Goal: Task Accomplishment & Management: Manage account settings

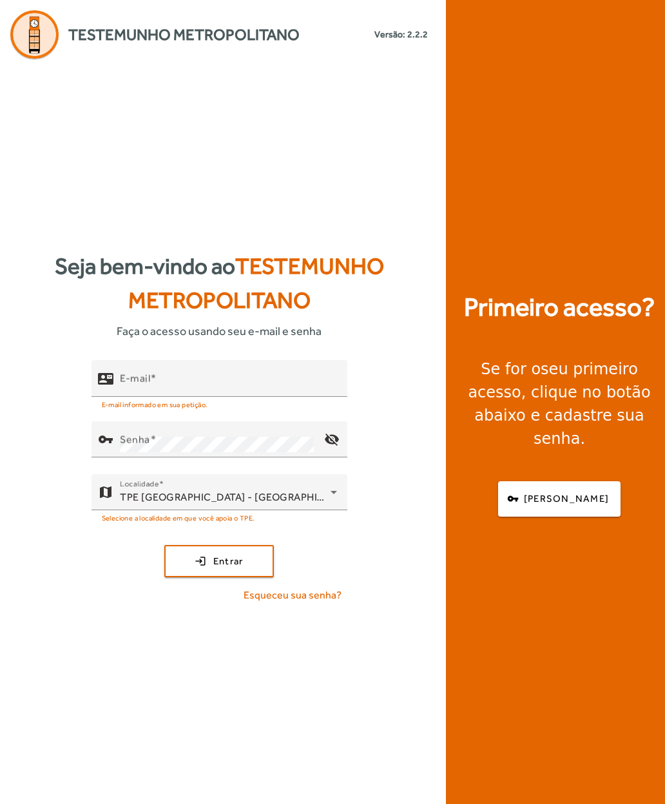
click at [218, 392] on input "E-mail" at bounding box center [228, 383] width 217 height 15
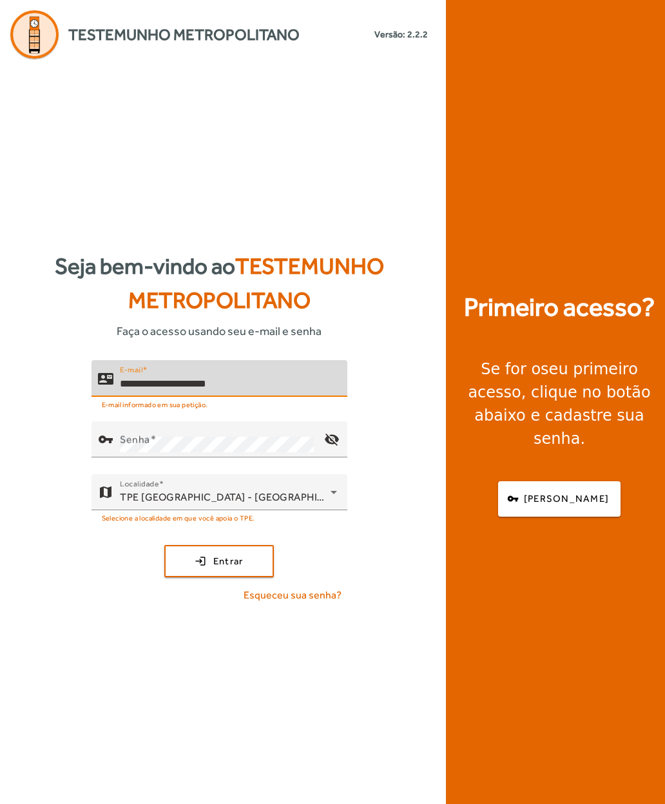
click at [281, 392] on input "**********" at bounding box center [228, 383] width 217 height 15
type input "*"
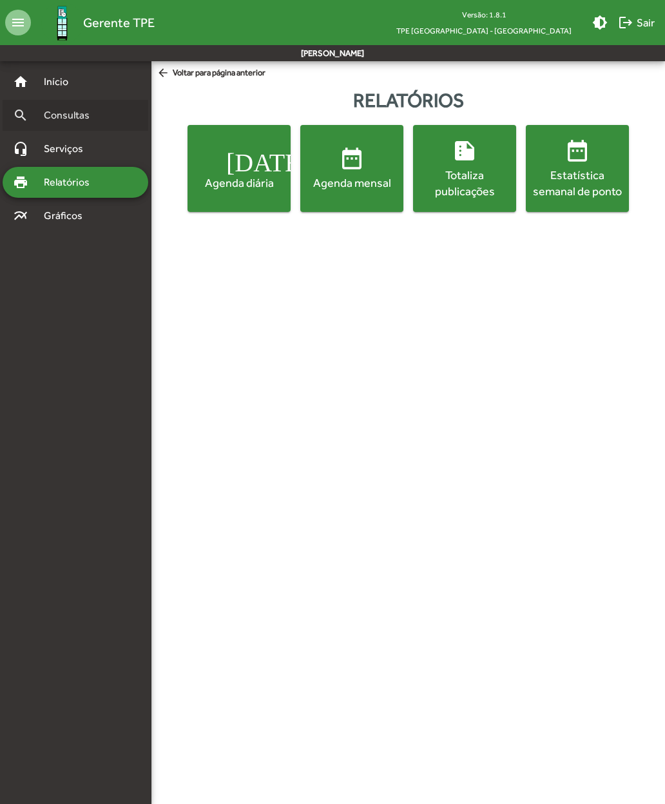
click at [48, 122] on span "Consultas" at bounding box center [71, 115] width 70 height 15
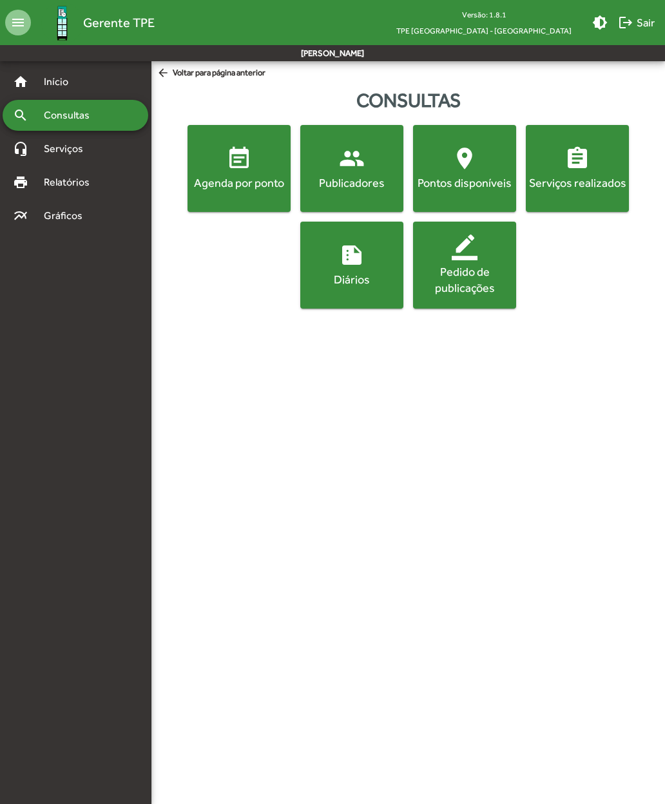
click at [345, 182] on div "Publicadores" at bounding box center [352, 183] width 98 height 16
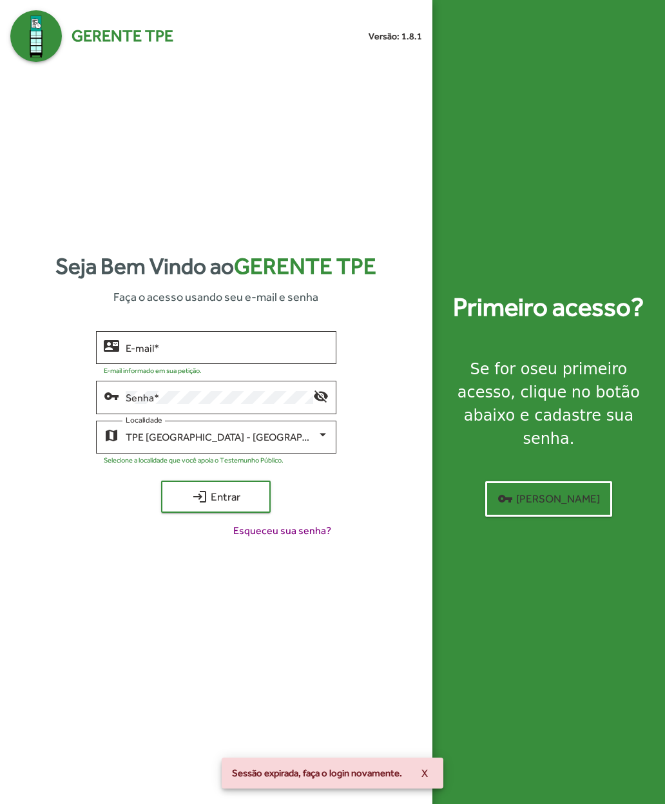
click at [136, 354] on input "E-mail *" at bounding box center [227, 348] width 203 height 12
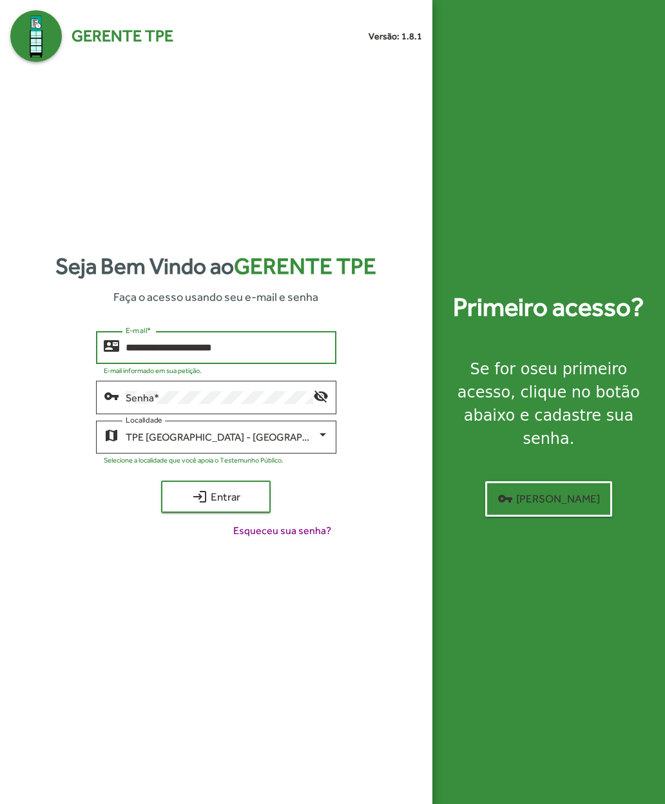
type input "**********"
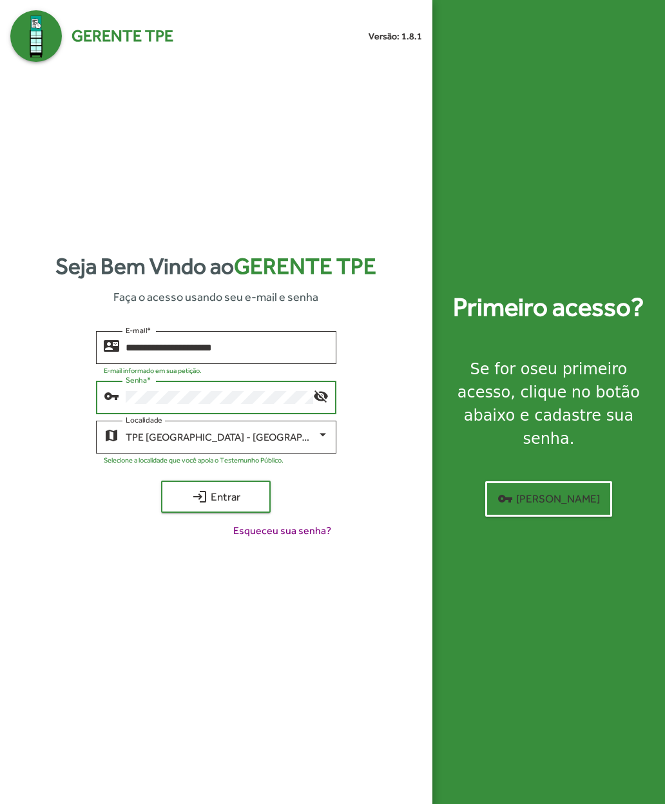
click at [190, 508] on span "login Entrar" at bounding box center [216, 496] width 86 height 23
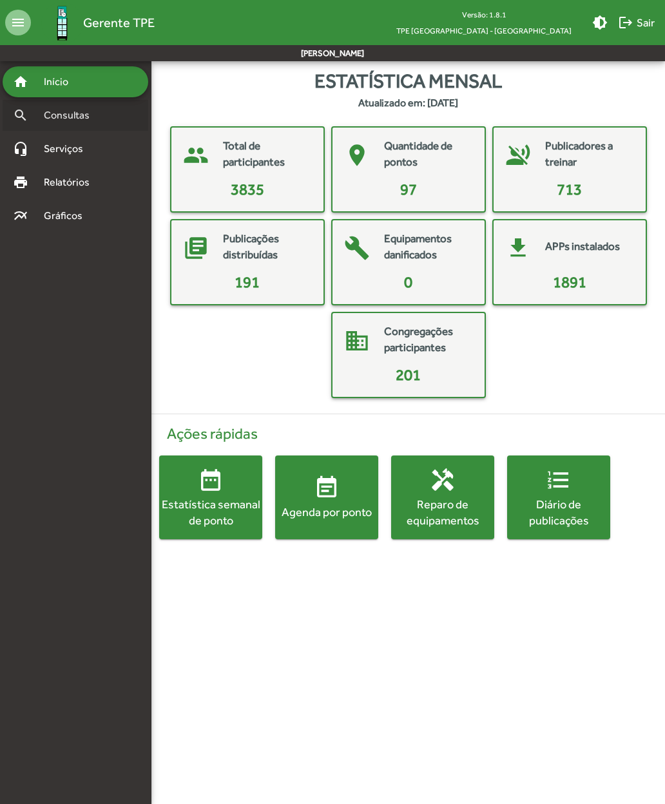
click at [53, 122] on span "Consultas" at bounding box center [71, 115] width 70 height 15
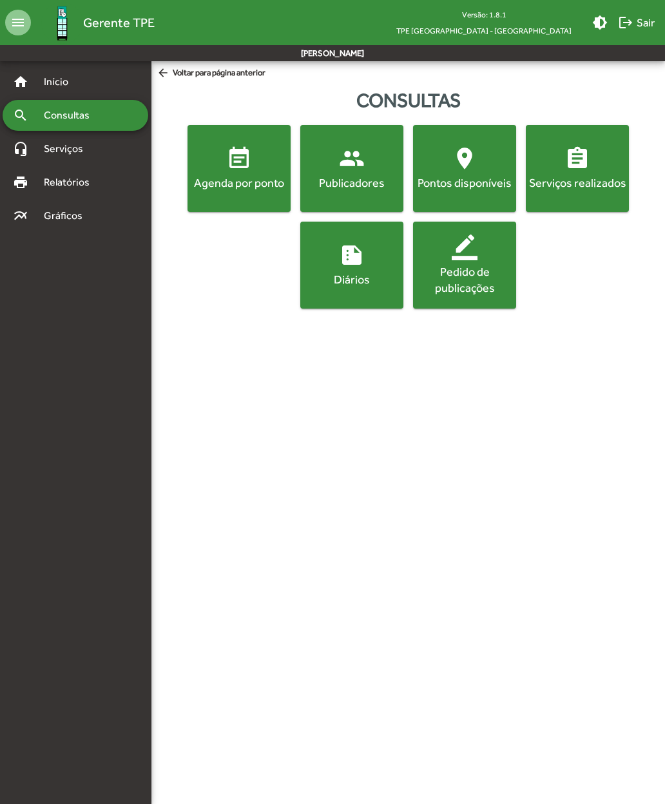
click at [332, 180] on div "Publicadores" at bounding box center [352, 183] width 98 height 16
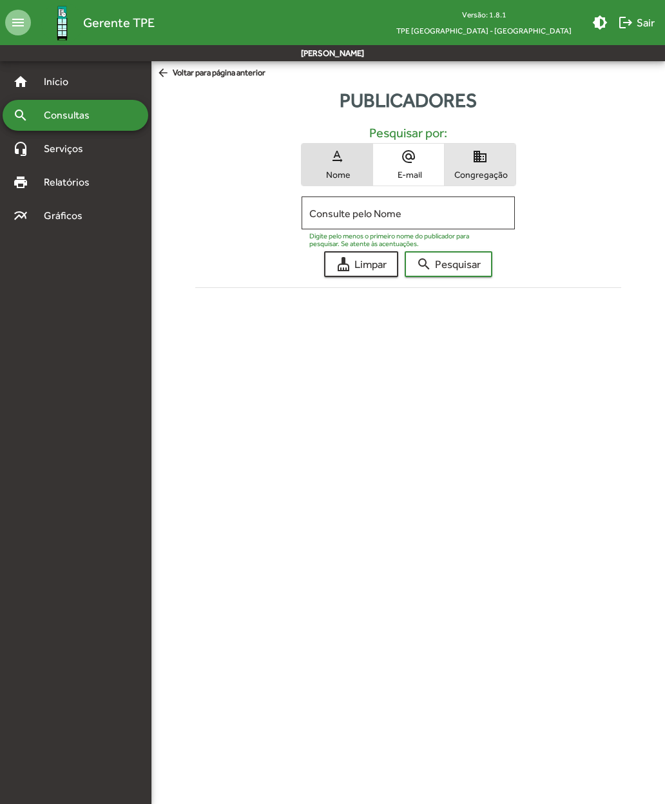
click at [464, 173] on span "Congregação" at bounding box center [480, 175] width 64 height 12
click at [328, 214] on input "Consulte pelo Congregação" at bounding box center [407, 213] width 197 height 12
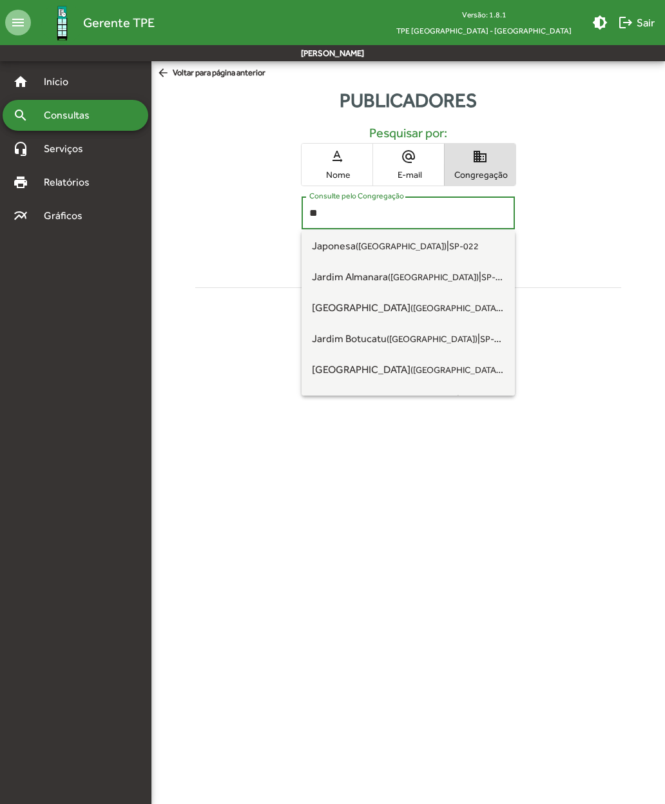
type input "*"
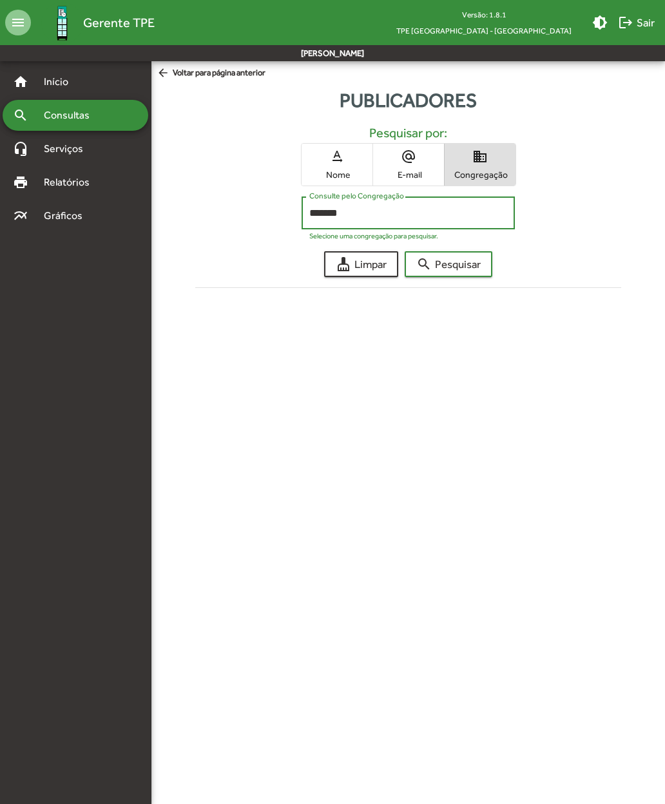
click at [436, 265] on span "search Pesquisar" at bounding box center [448, 263] width 64 height 23
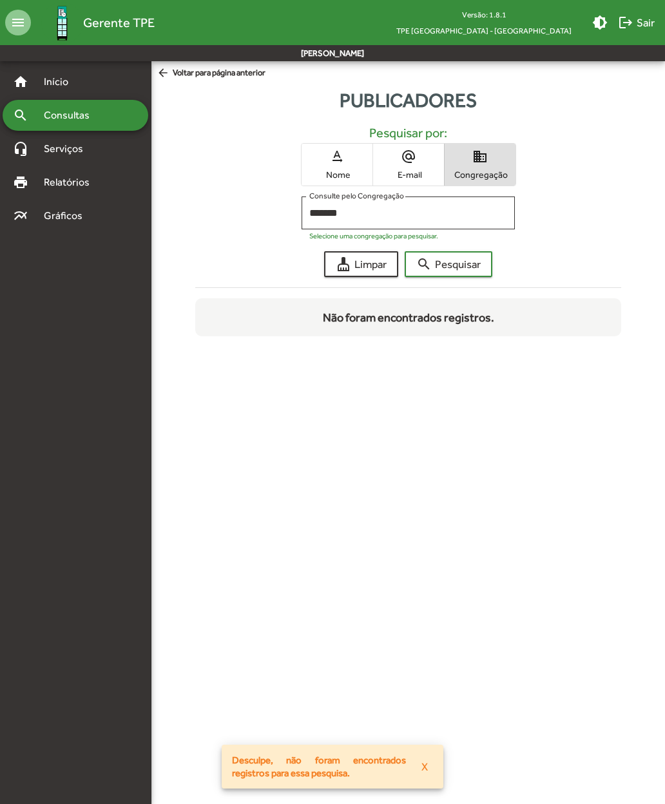
click at [362, 211] on input "*******" at bounding box center [407, 213] width 197 height 12
type input "*"
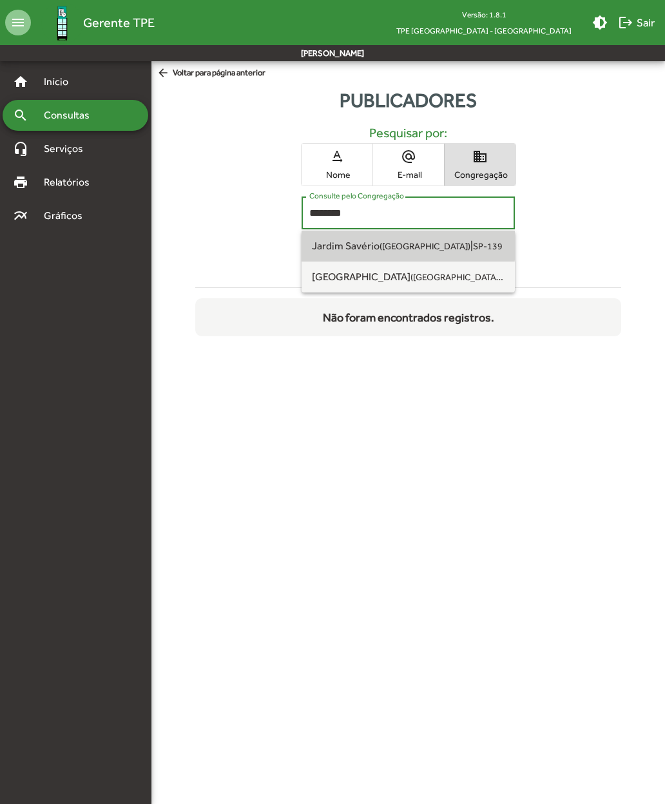
click at [330, 243] on span "Jardim Savério (São Paulo SP)" at bounding box center [391, 246] width 158 height 12
type input "**********"
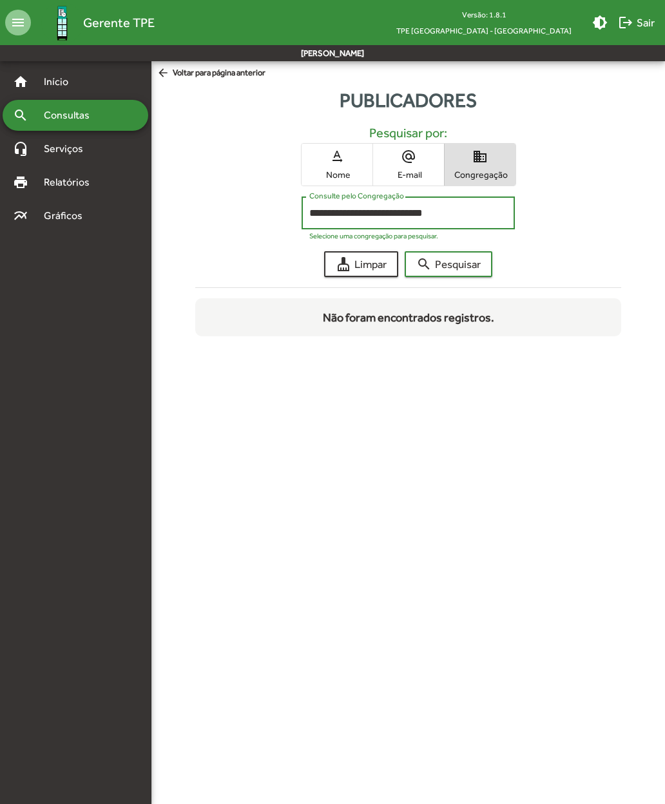
click at [429, 266] on mat-icon "search" at bounding box center [423, 263] width 15 height 15
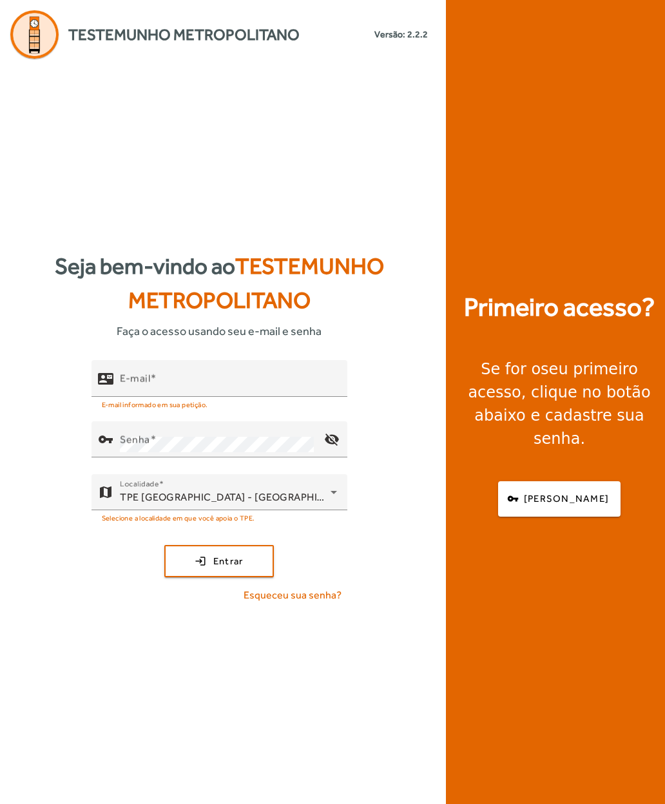
click at [137, 385] on mat-label "E-mail" at bounding box center [135, 378] width 30 height 12
click at [137, 392] on input "E-mail" at bounding box center [228, 383] width 217 height 15
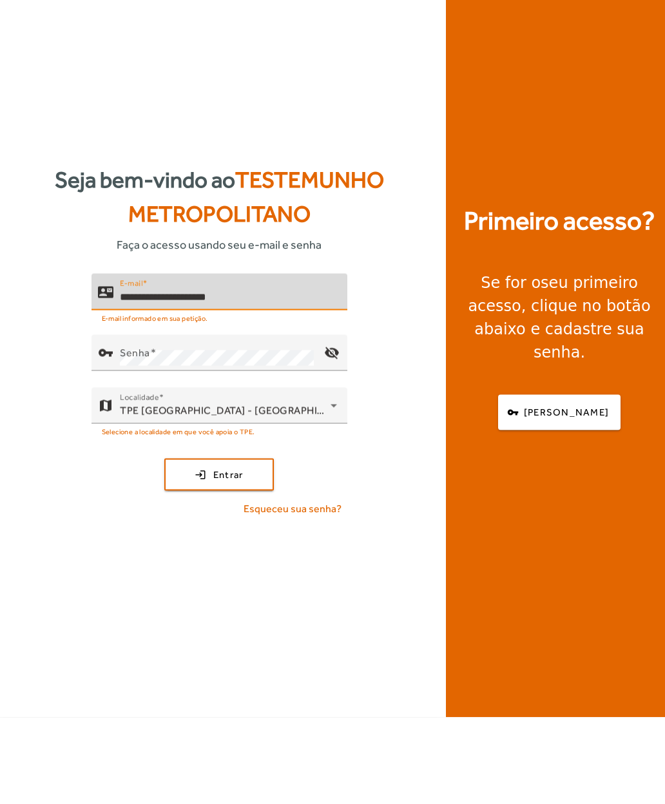
click at [120, 433] on mat-label "Senha" at bounding box center [135, 439] width 30 height 12
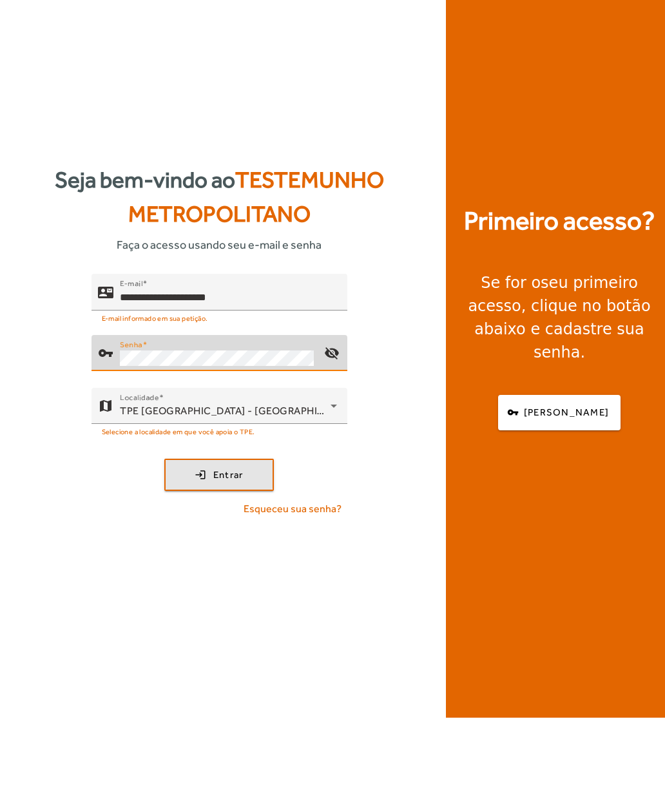
click at [193, 546] on span "submit" at bounding box center [219, 561] width 107 height 31
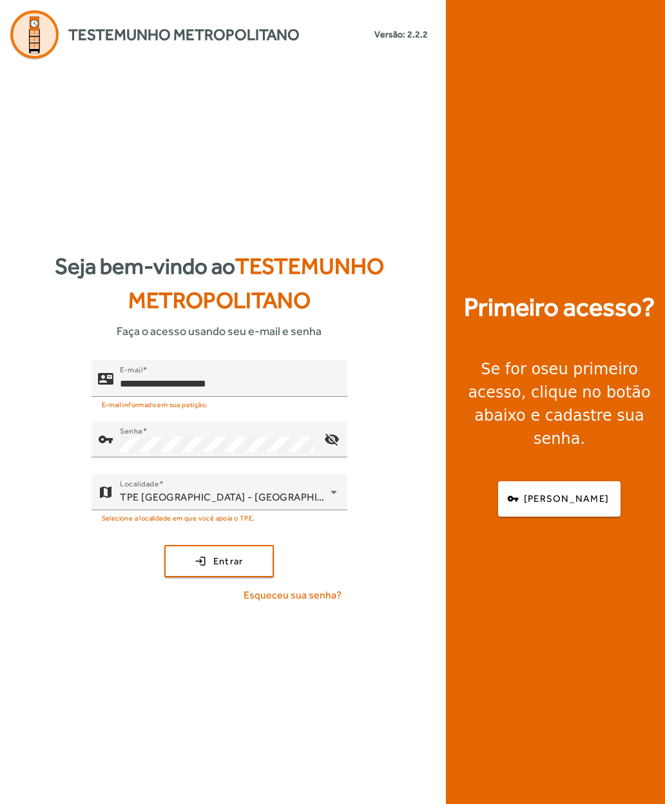
click at [326, 424] on mat-icon "visibility_off" at bounding box center [331, 439] width 31 height 31
click at [211, 546] on span "submit" at bounding box center [219, 561] width 107 height 31
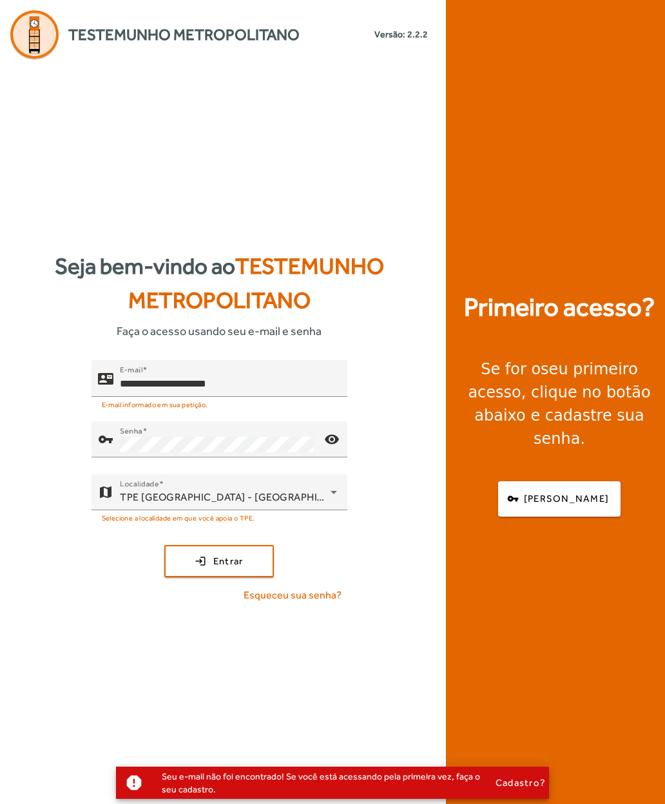
click at [265, 376] on input "**********" at bounding box center [228, 383] width 217 height 15
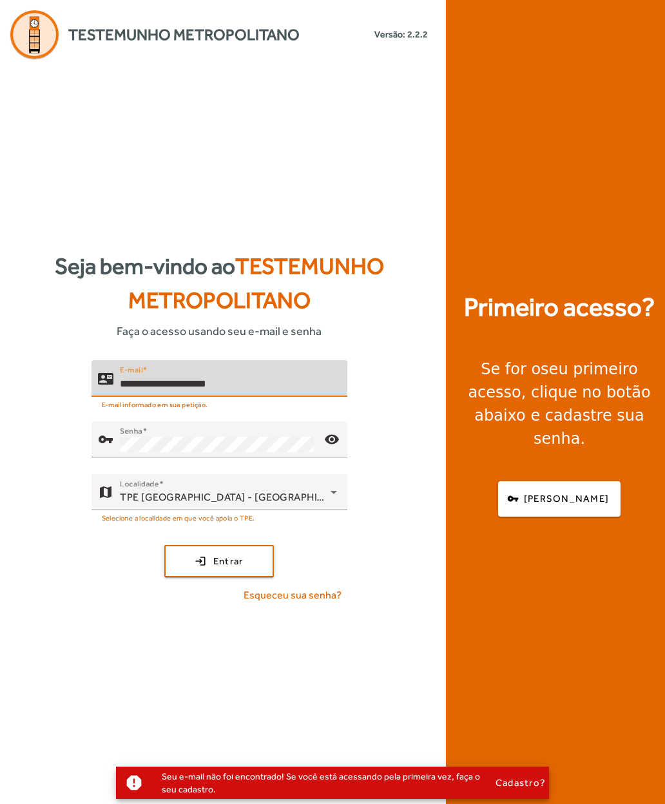
type input "**********"
click at [219, 545] on button "login Entrar" at bounding box center [219, 561] width 110 height 32
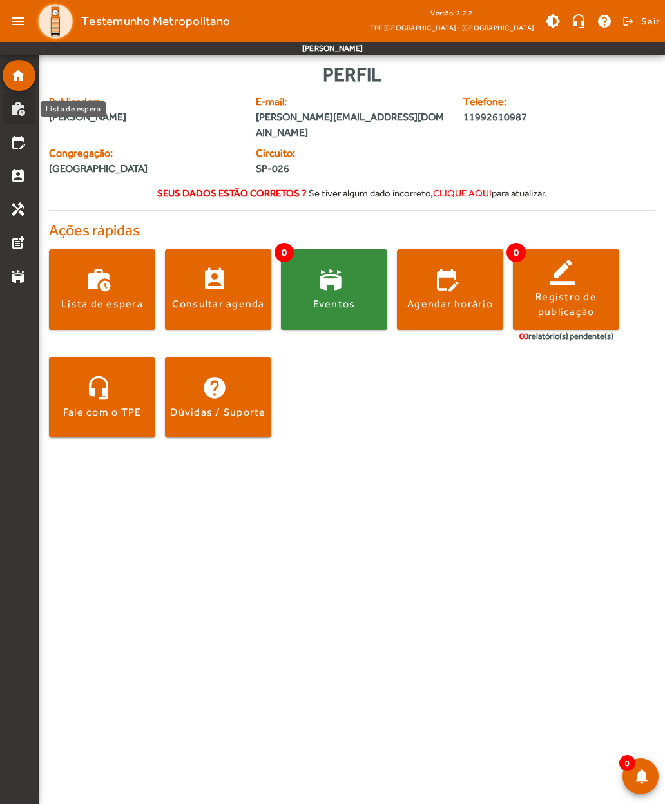
click at [12, 110] on mat-icon "work_history" at bounding box center [17, 108] width 15 height 15
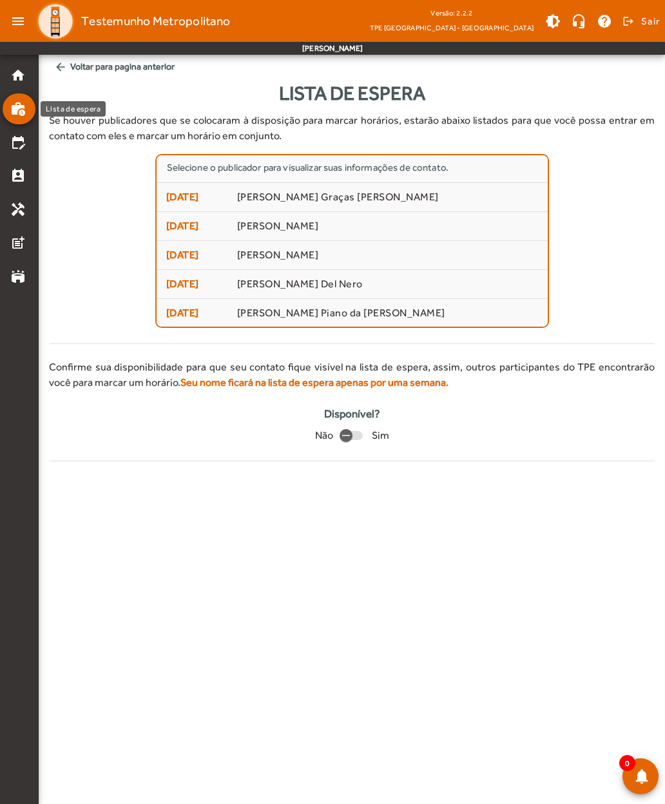
click at [185, 198] on span "[DATE]" at bounding box center [196, 196] width 61 height 15
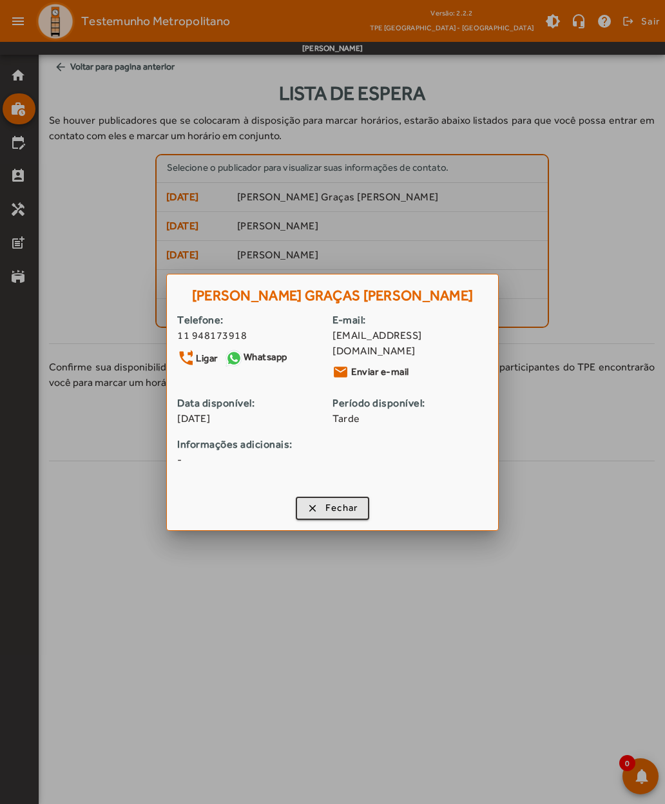
click at [321, 500] on span "button" at bounding box center [332, 508] width 71 height 31
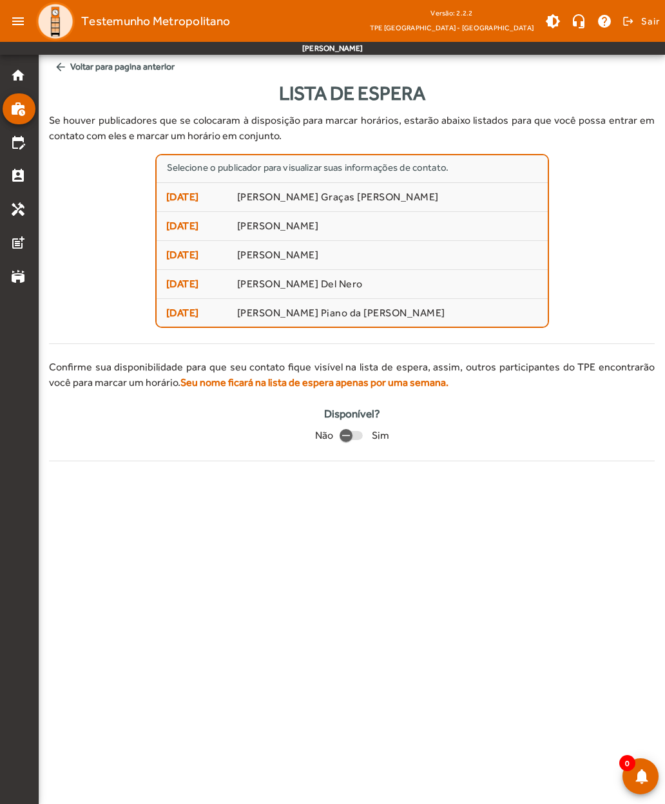
click at [170, 227] on span "[DATE]" at bounding box center [196, 225] width 61 height 15
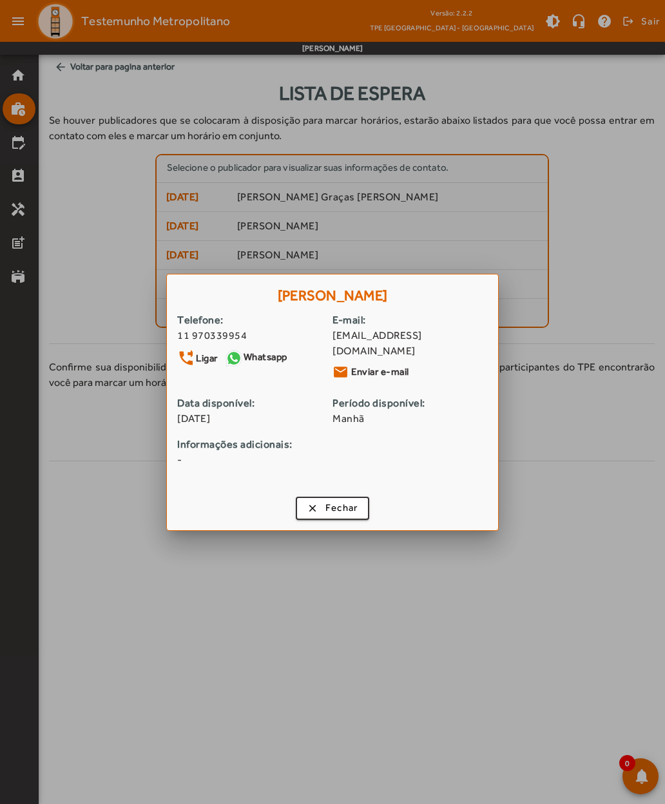
click at [319, 497] on span "button" at bounding box center [332, 508] width 71 height 31
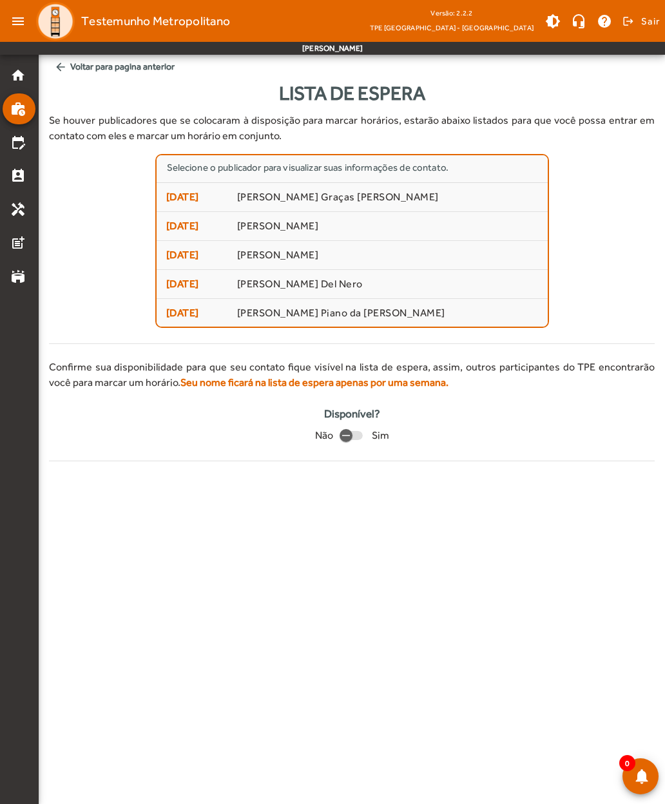
click at [183, 319] on span "[DATE]" at bounding box center [196, 312] width 61 height 15
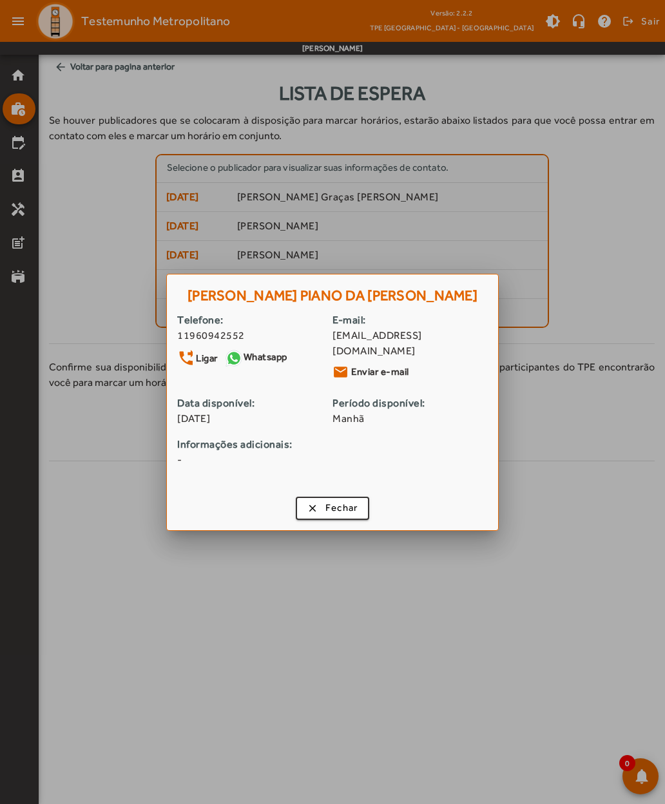
click at [274, 623] on div at bounding box center [332, 402] width 665 height 804
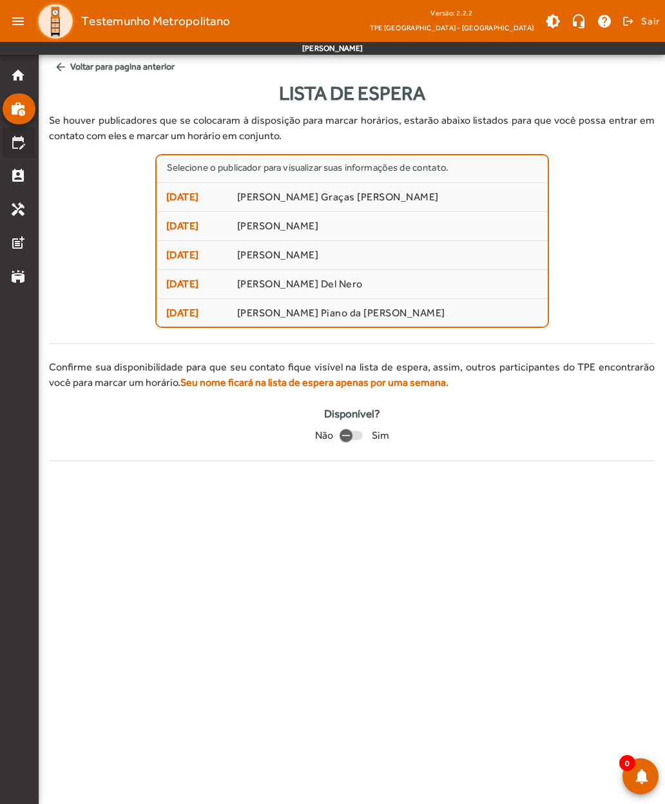
click at [8, 141] on mat-list-item "edit_calendar" at bounding box center [19, 142] width 33 height 31
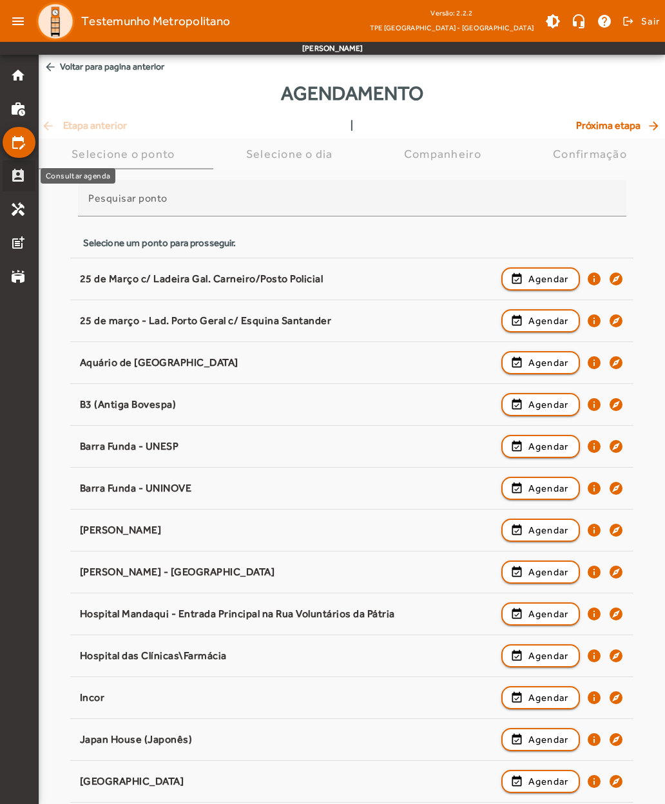
click at [17, 177] on mat-icon "perm_contact_calendar" at bounding box center [17, 175] width 15 height 15
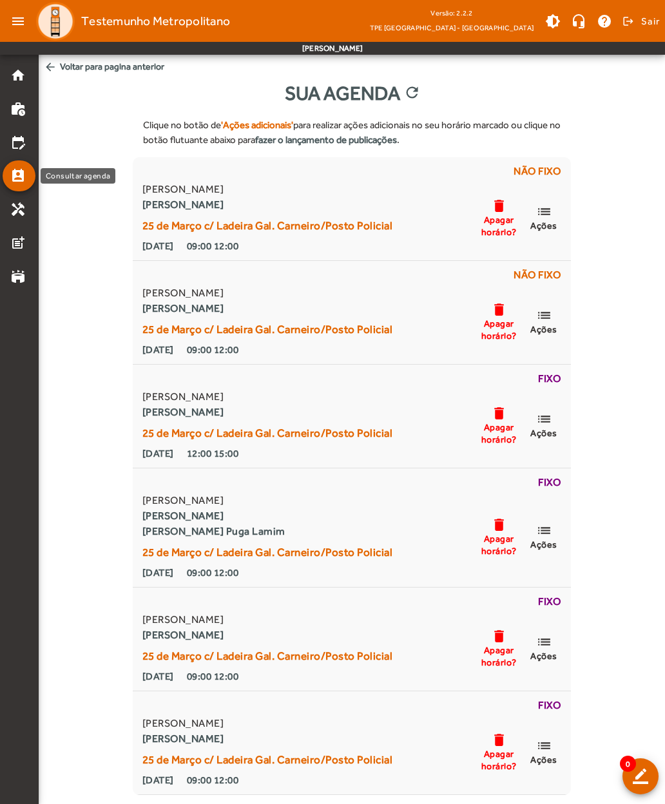
click at [544, 422] on mat-icon "list" at bounding box center [543, 419] width 15 height 16
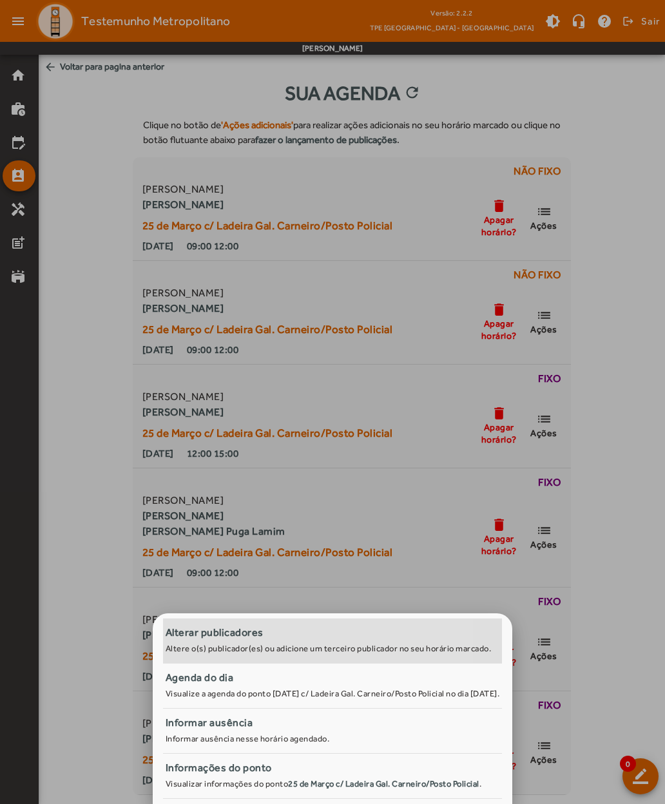
click at [166, 633] on div "Alterar publicadores" at bounding box center [333, 632] width 334 height 15
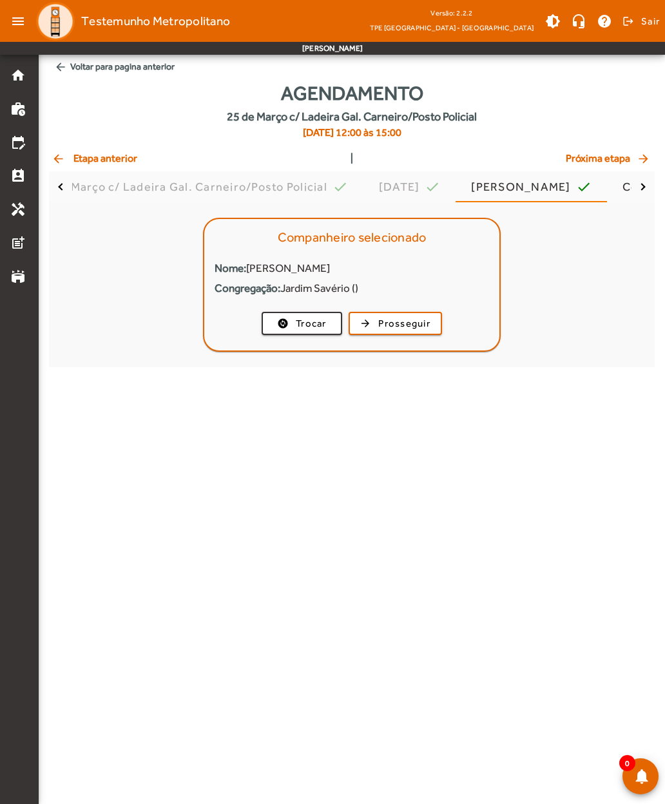
click at [403, 320] on span "Prosseguir" at bounding box center [404, 323] width 52 height 15
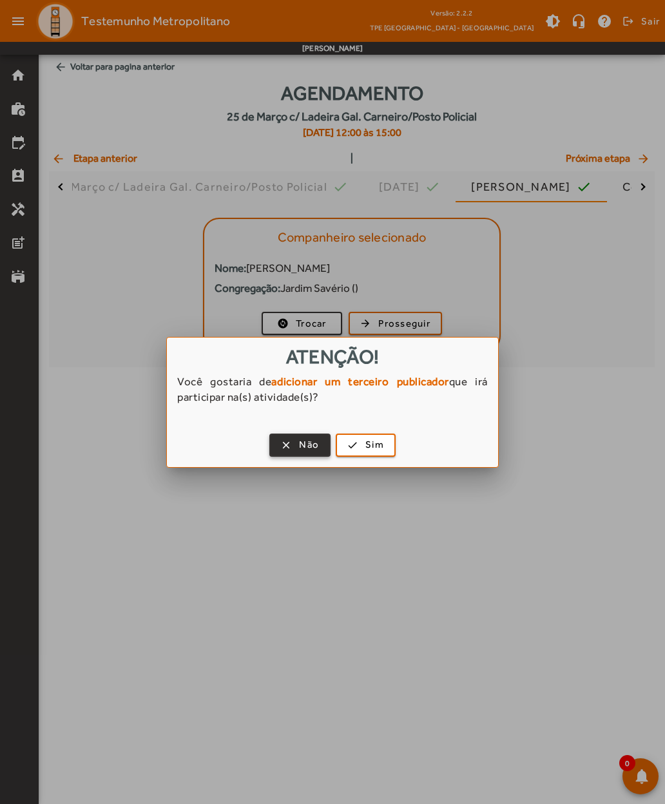
click at [370, 441] on span "Sim" at bounding box center [374, 444] width 19 height 15
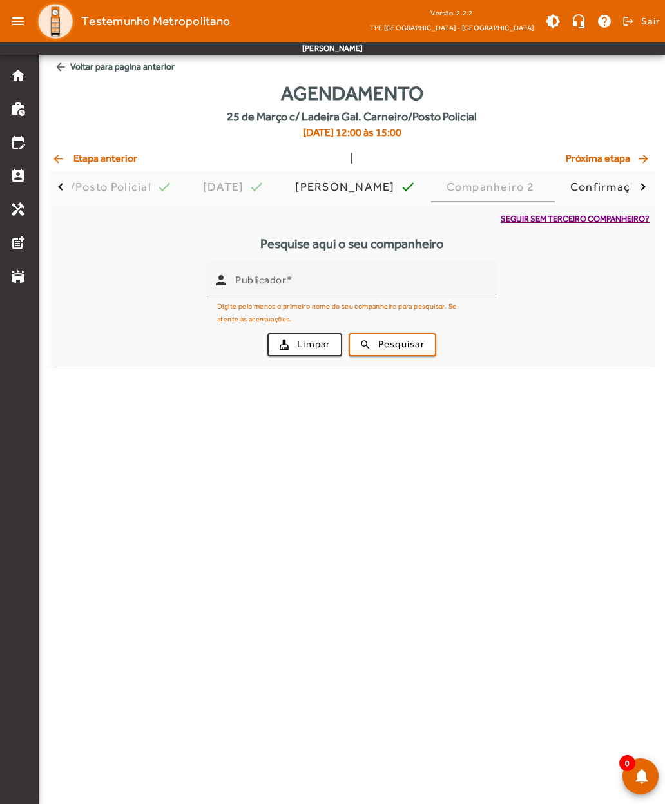
click at [260, 288] on input "Publicador" at bounding box center [360, 285] width 251 height 15
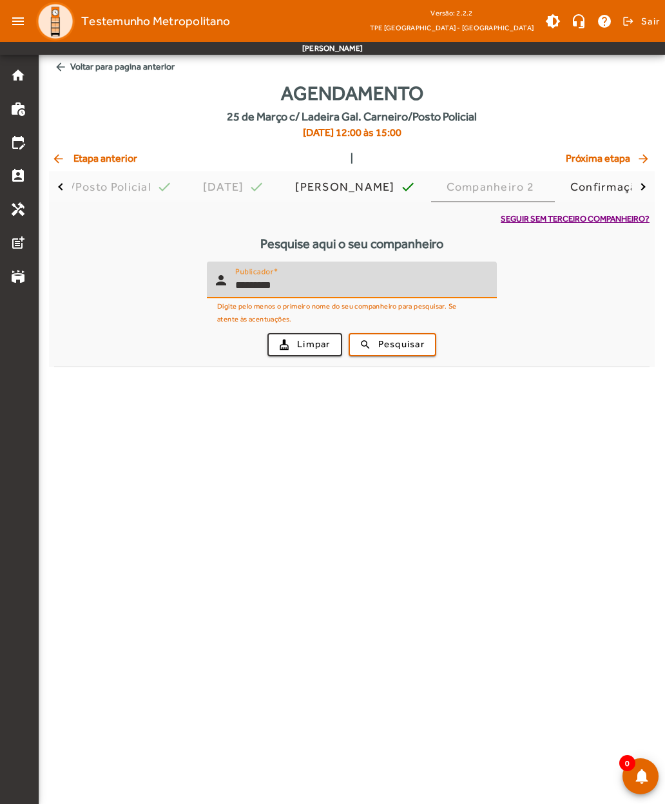
type input "*********"
click at [388, 341] on span "Pesquisar" at bounding box center [401, 344] width 46 height 15
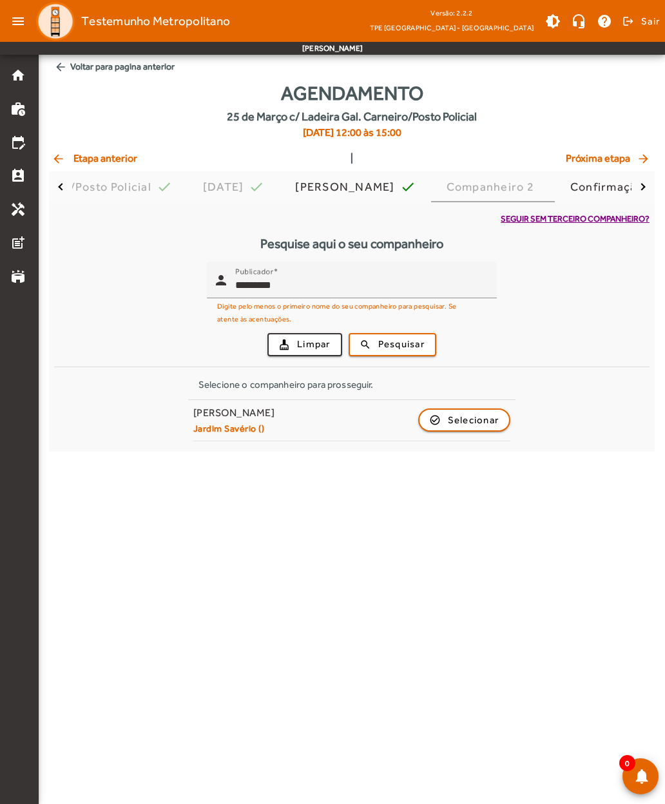
click at [454, 414] on span "Selecionar" at bounding box center [474, 419] width 52 height 15
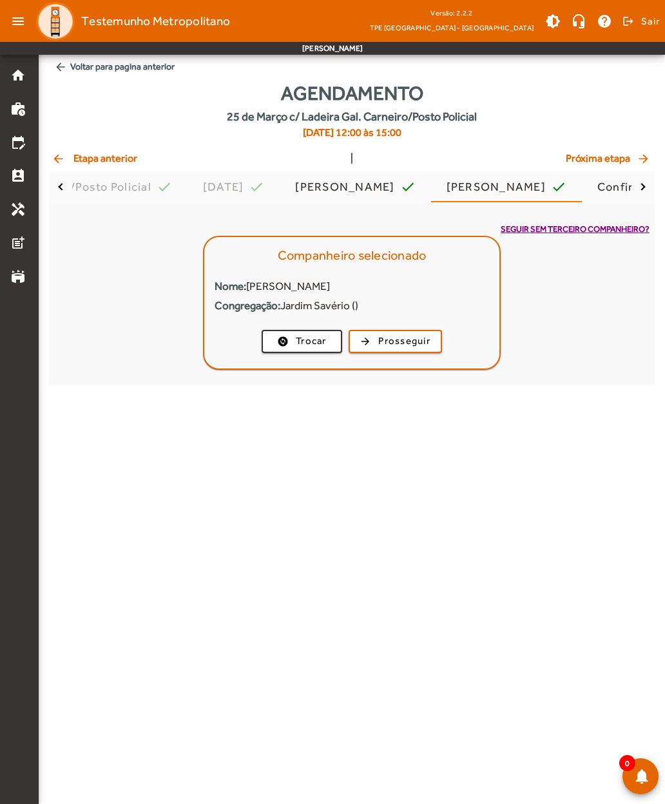
click at [390, 341] on span "Prosseguir" at bounding box center [404, 341] width 52 height 15
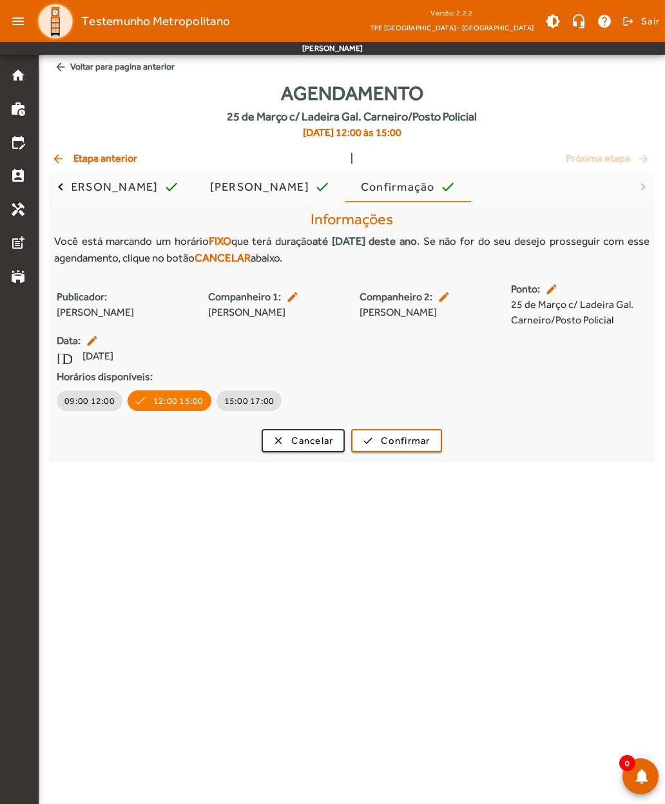
click at [396, 439] on span "Confirmar" at bounding box center [405, 440] width 49 height 15
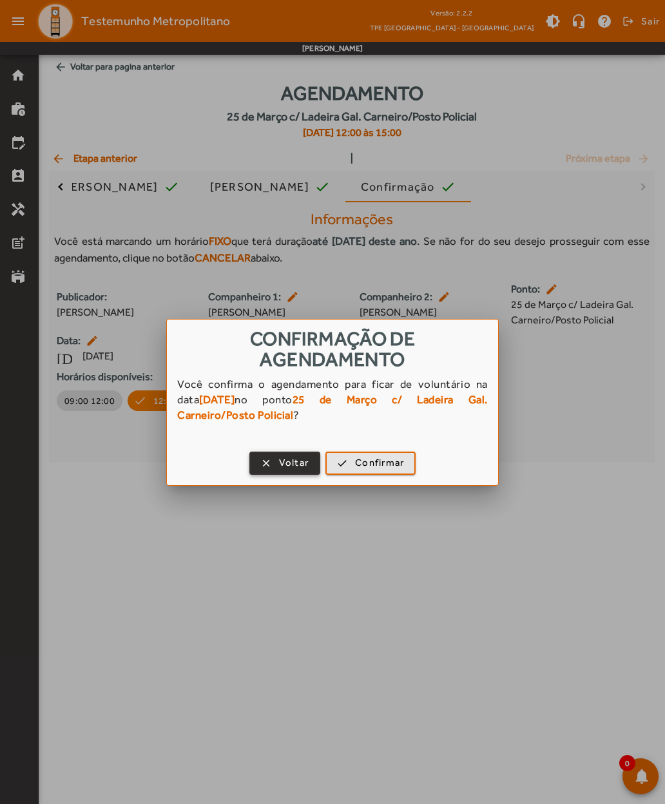
click at [374, 459] on span "Confirmar" at bounding box center [379, 462] width 49 height 15
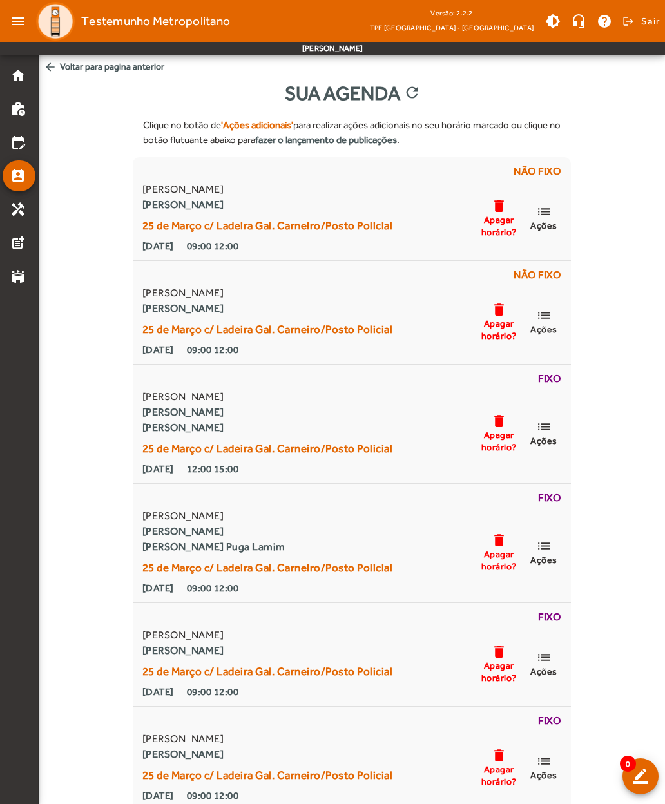
scroll to position [6, 0]
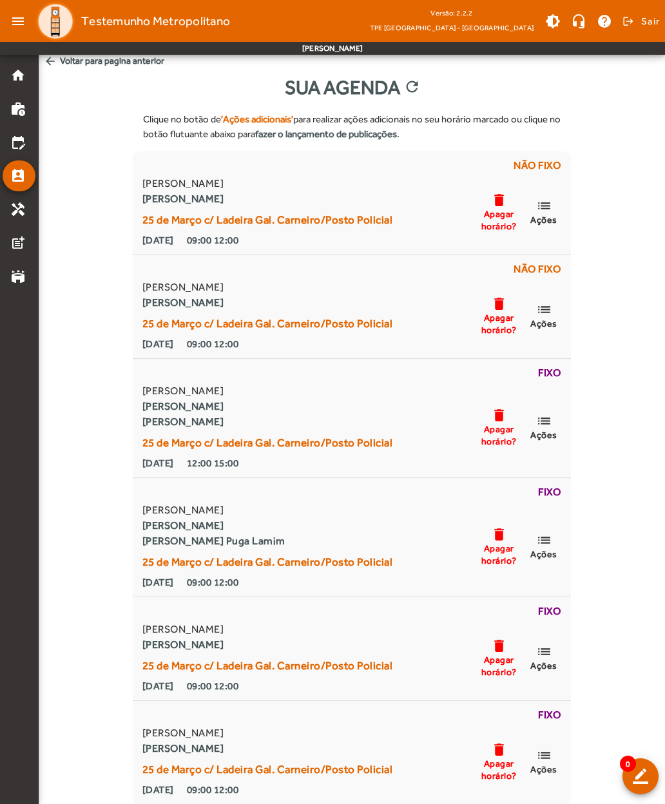
click at [541, 762] on mat-icon "list" at bounding box center [543, 755] width 15 height 16
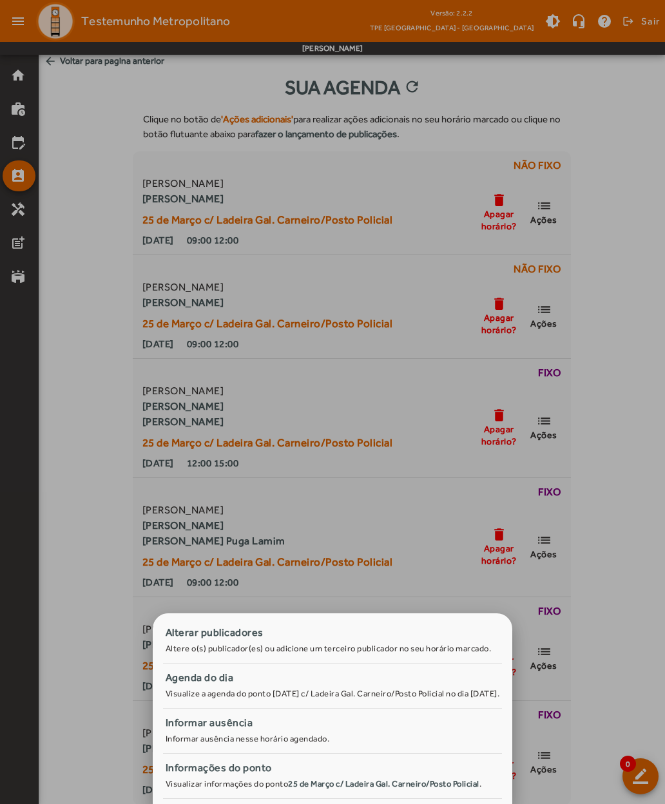
scroll to position [0, 0]
click at [166, 636] on div "Alterar publicadores" at bounding box center [333, 632] width 334 height 15
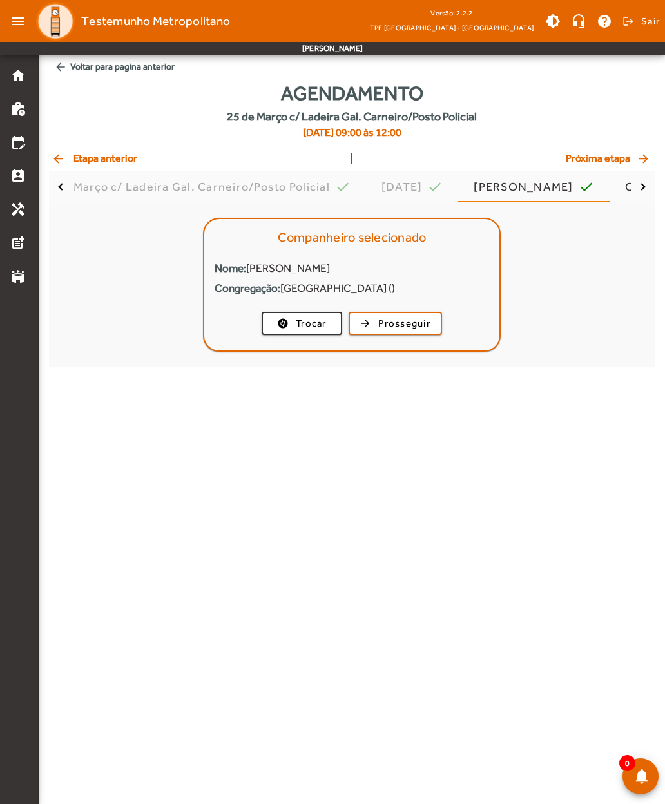
click at [296, 322] on span "Trocar" at bounding box center [311, 323] width 31 height 15
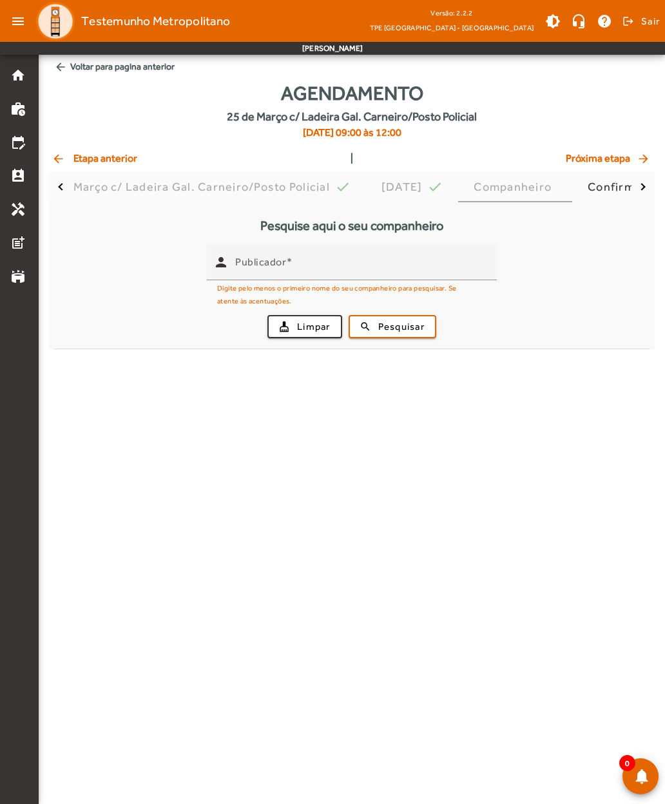
click at [254, 271] on input "Publicador" at bounding box center [360, 267] width 251 height 15
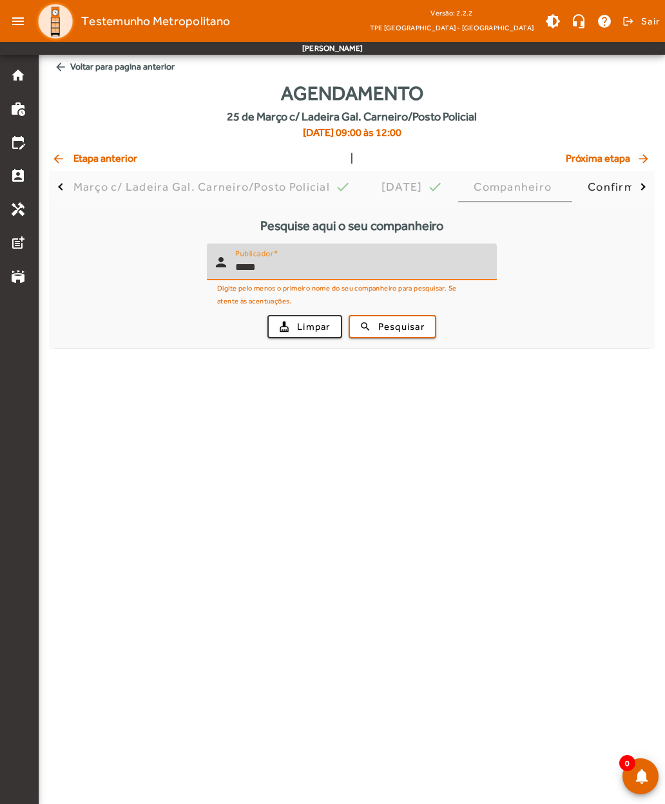
type input "*****"
click at [394, 325] on span "Pesquisar" at bounding box center [401, 326] width 46 height 15
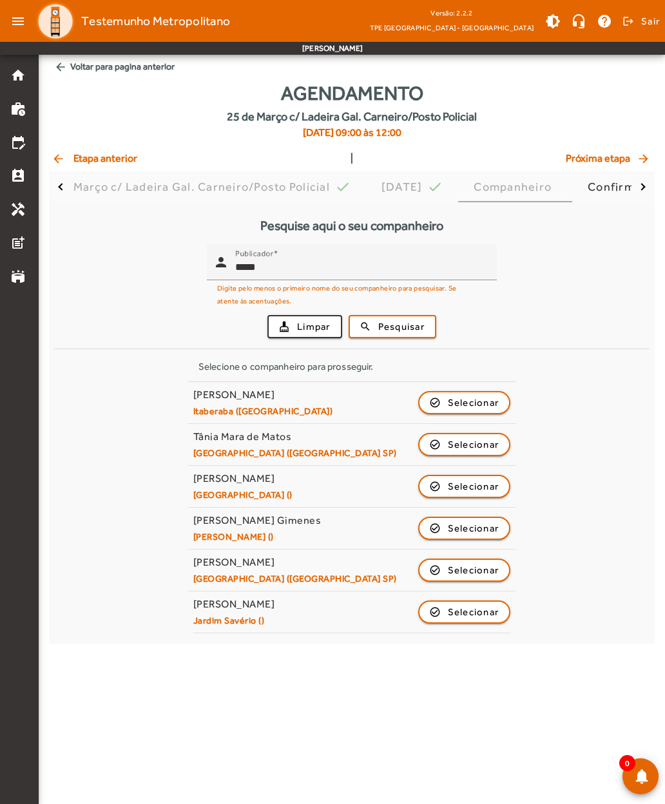
click at [457, 611] on span "Selecionar" at bounding box center [474, 611] width 52 height 15
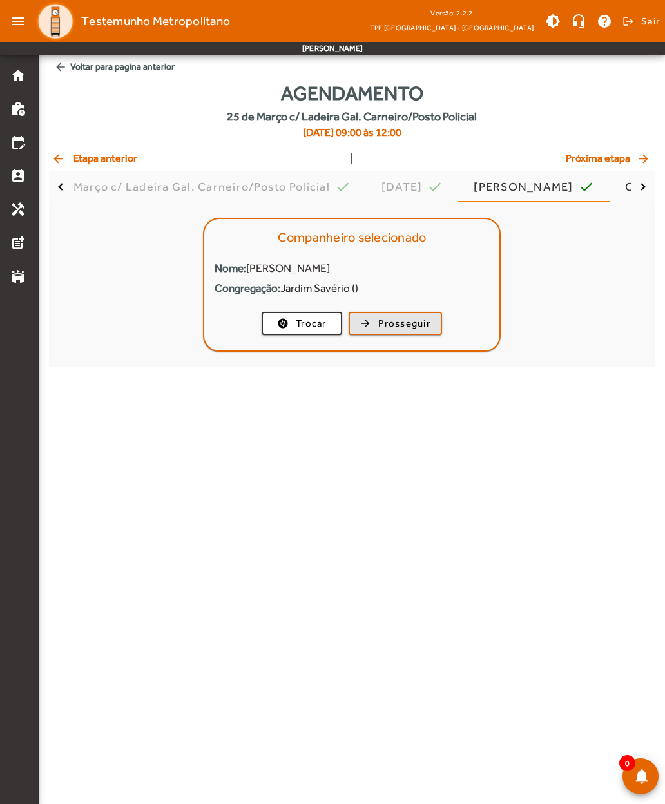
click at [388, 316] on span "Prosseguir" at bounding box center [404, 323] width 52 height 15
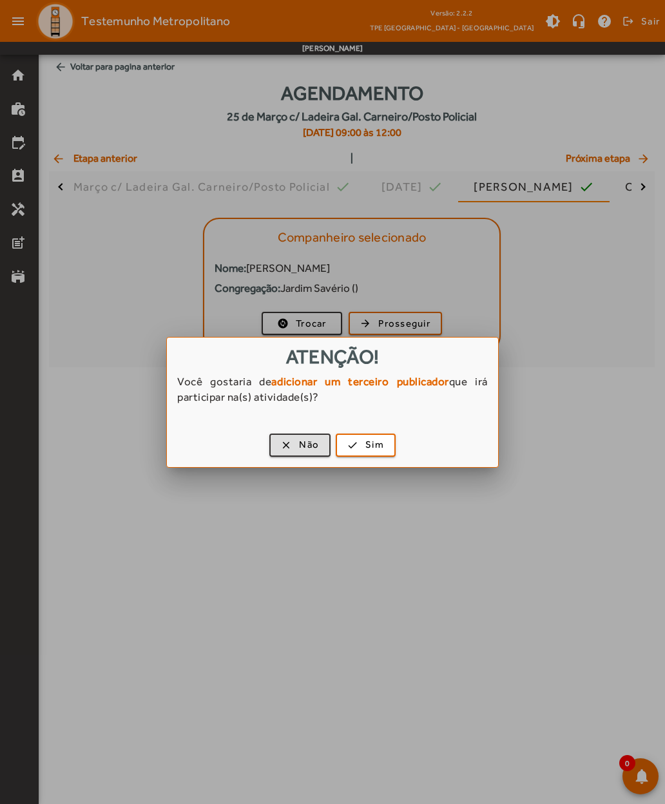
click at [369, 443] on span "Sim" at bounding box center [374, 444] width 19 height 15
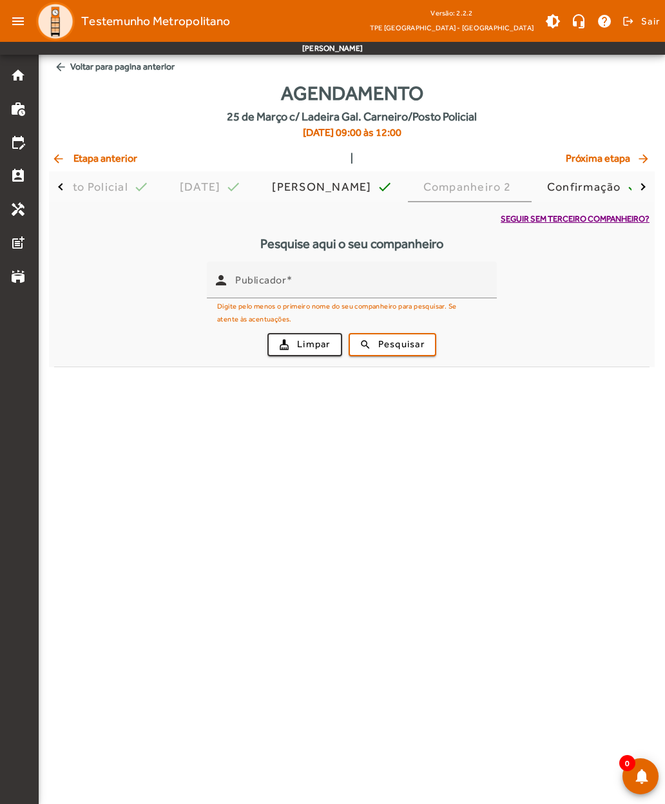
click at [242, 291] on input "Publicador" at bounding box center [360, 285] width 251 height 15
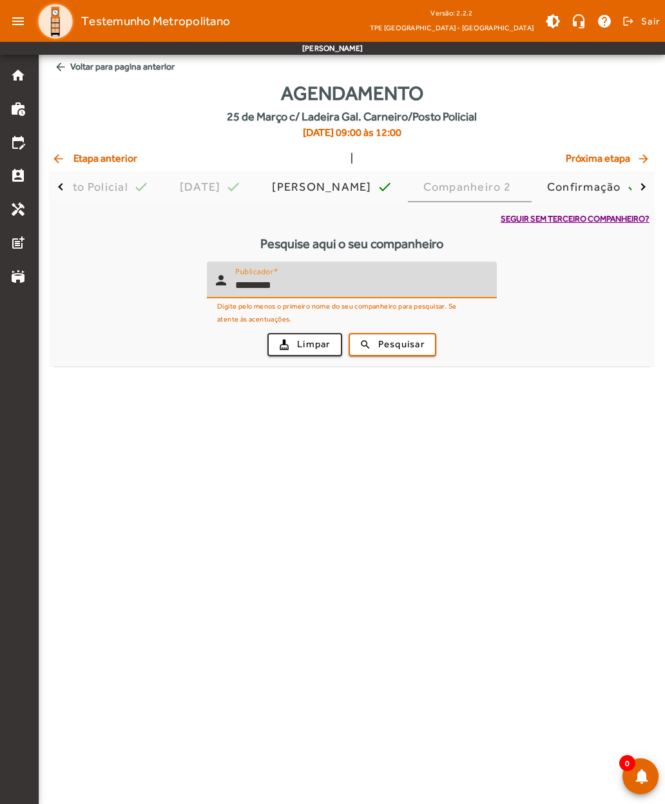
type input "*********"
click at [371, 342] on span "submit" at bounding box center [392, 344] width 85 height 31
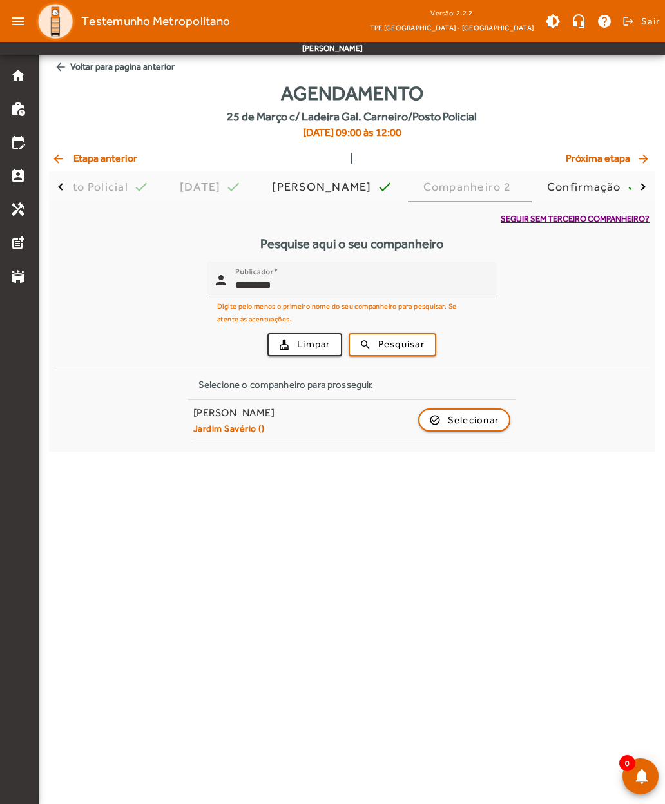
click at [450, 415] on span "Selecionar" at bounding box center [474, 419] width 52 height 15
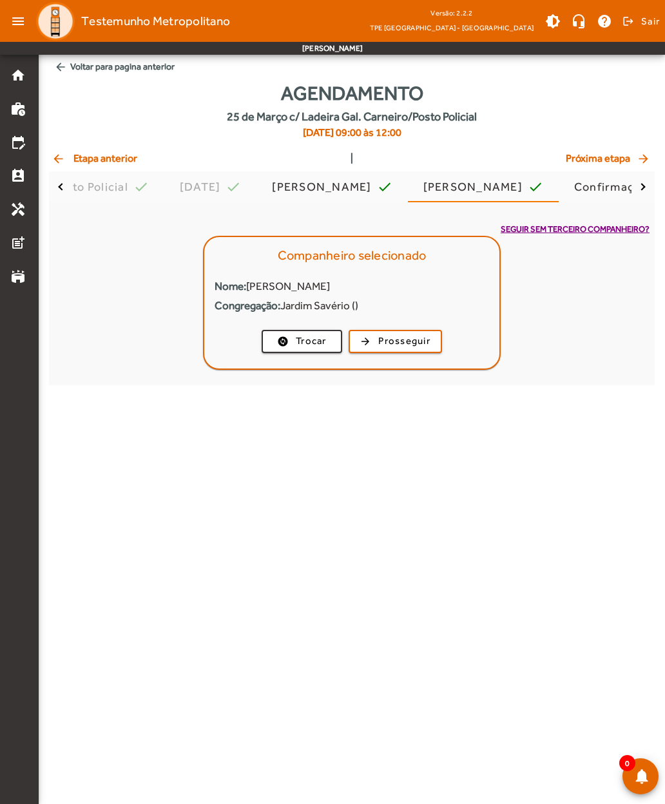
click at [397, 337] on span "Prosseguir" at bounding box center [404, 341] width 52 height 15
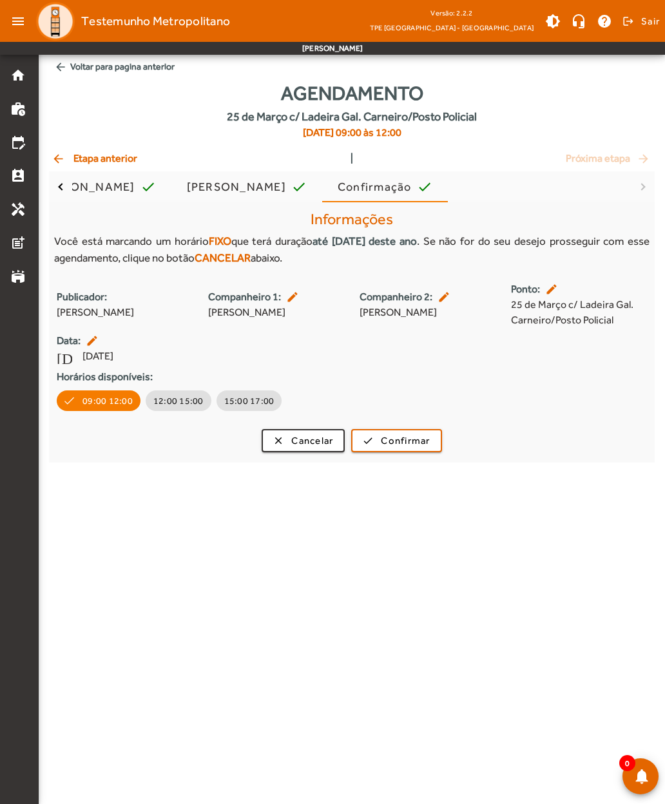
click at [388, 434] on span "Confirmar" at bounding box center [405, 440] width 49 height 15
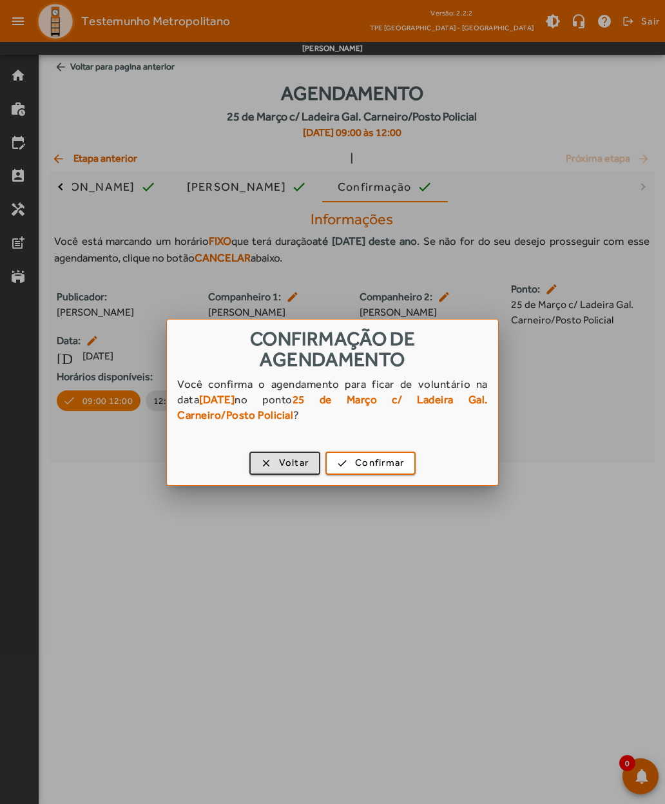
click at [369, 467] on span "Confirmar" at bounding box center [379, 462] width 49 height 15
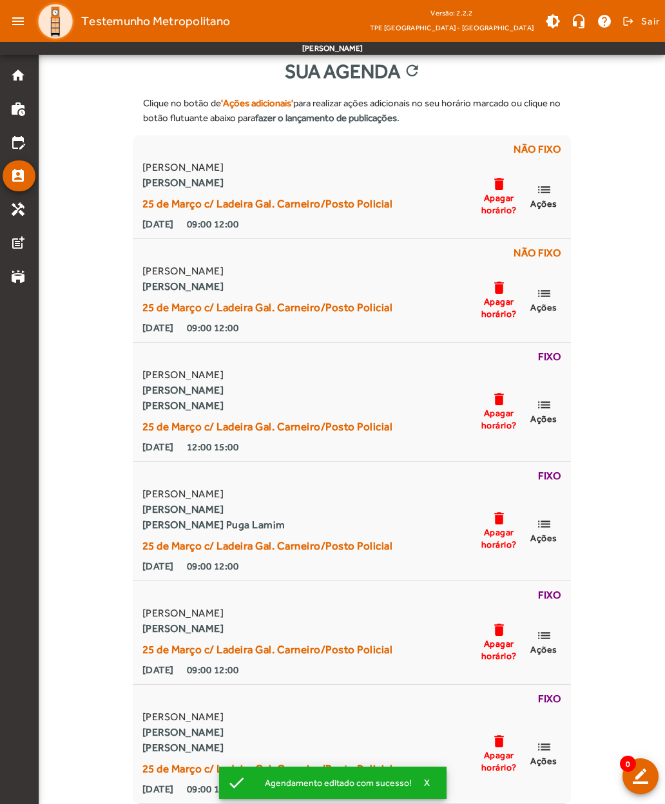
scroll to position [21, 0]
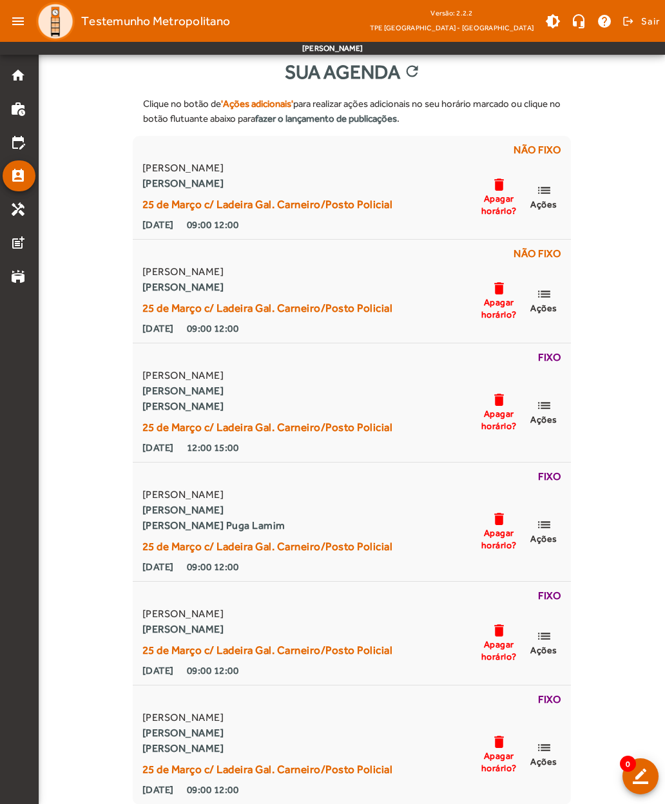
click at [546, 645] on span "Ações" at bounding box center [543, 650] width 27 height 12
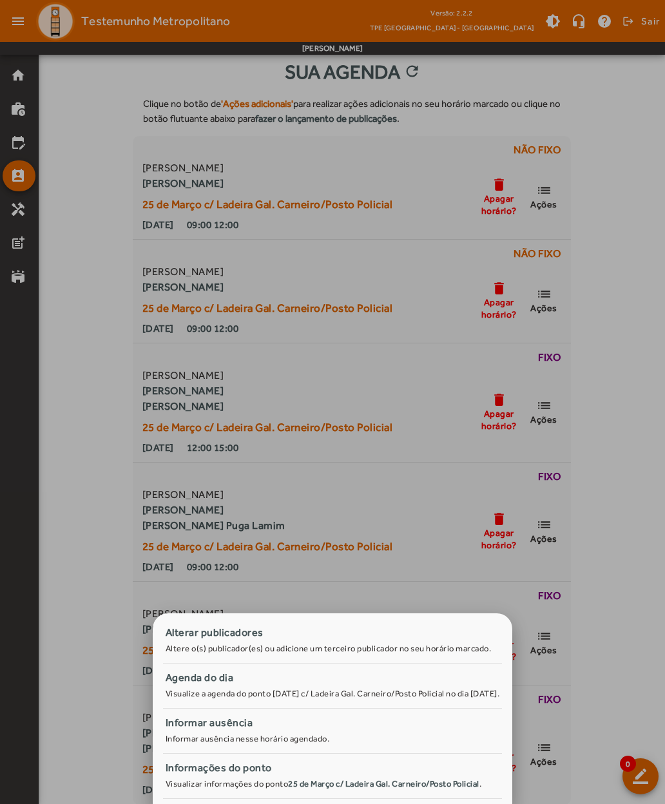
click at [166, 633] on div "Alterar publicadores" at bounding box center [333, 632] width 334 height 15
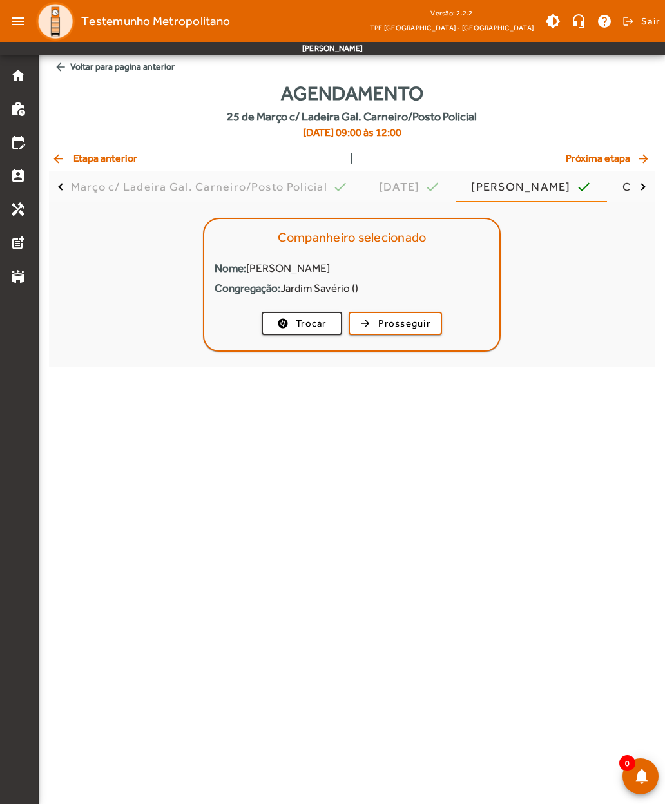
click at [393, 319] on span "Prosseguir" at bounding box center [404, 323] width 52 height 15
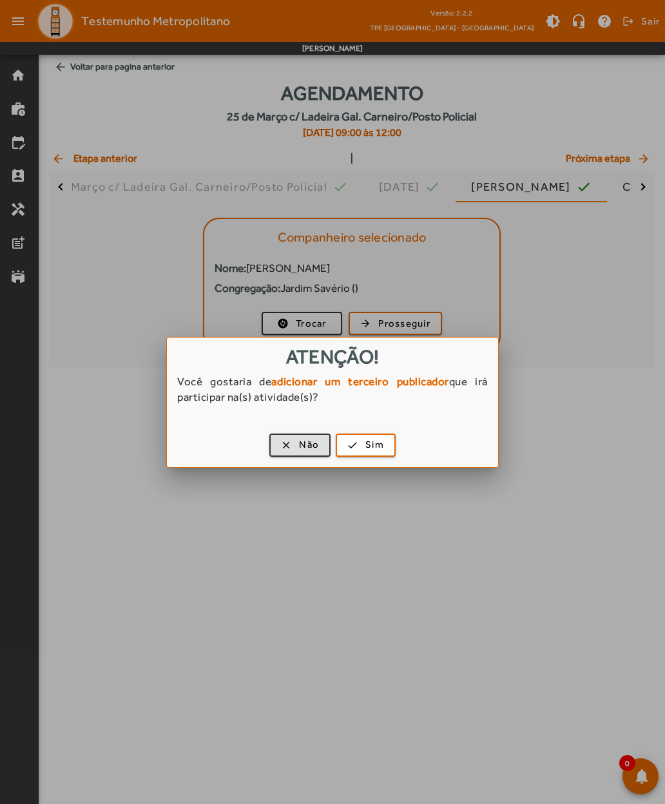
click at [363, 437] on span "button" at bounding box center [365, 445] width 57 height 31
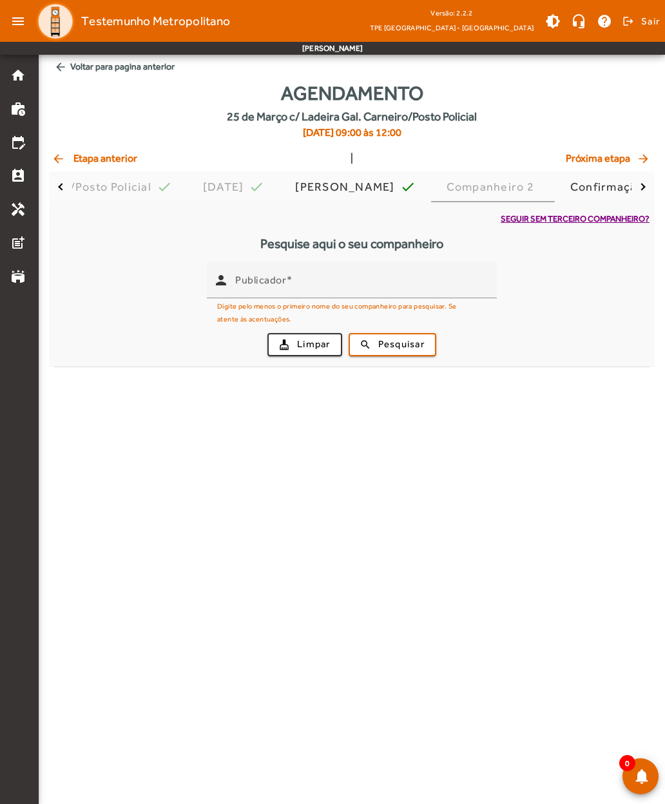
click at [253, 283] on mat-label "Publicador" at bounding box center [260, 279] width 51 height 12
click at [253, 283] on input "Publicador" at bounding box center [360, 285] width 251 height 15
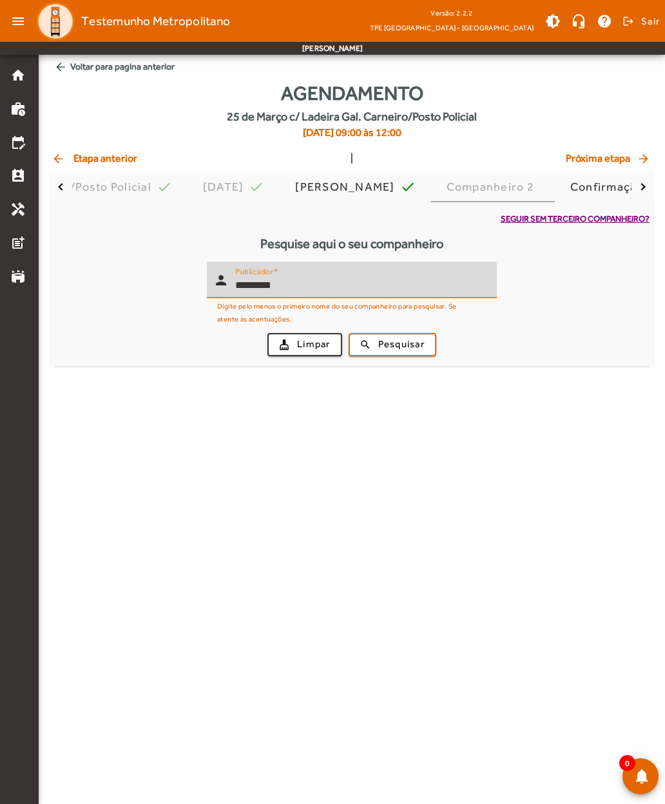
type input "*********"
click at [379, 341] on span "Pesquisar" at bounding box center [401, 344] width 46 height 15
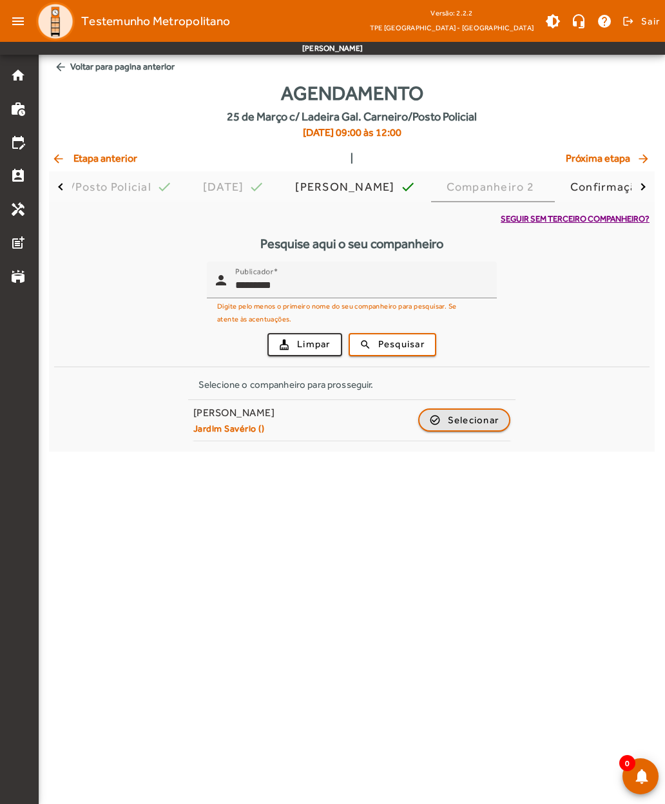
click at [441, 416] on span "button" at bounding box center [464, 420] width 90 height 31
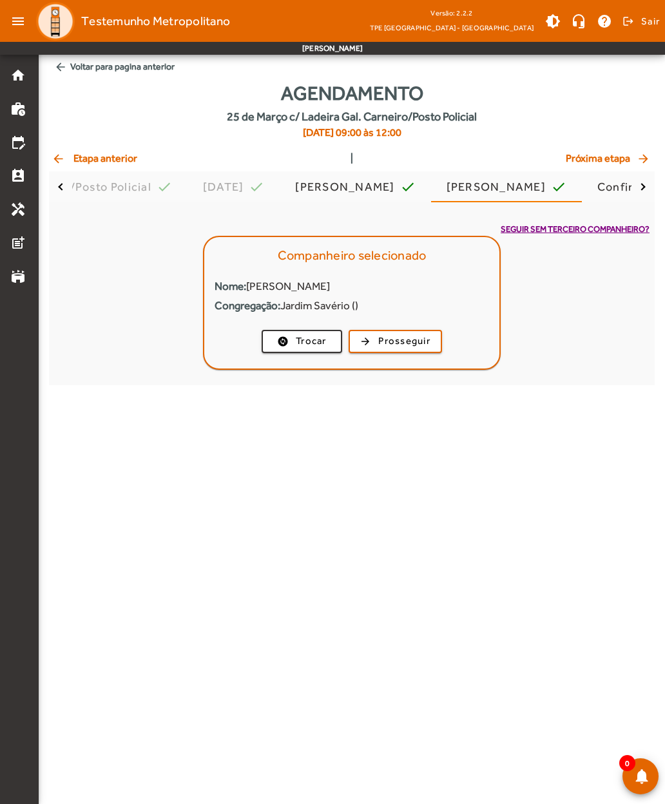
click at [402, 340] on span "Prosseguir" at bounding box center [404, 341] width 52 height 15
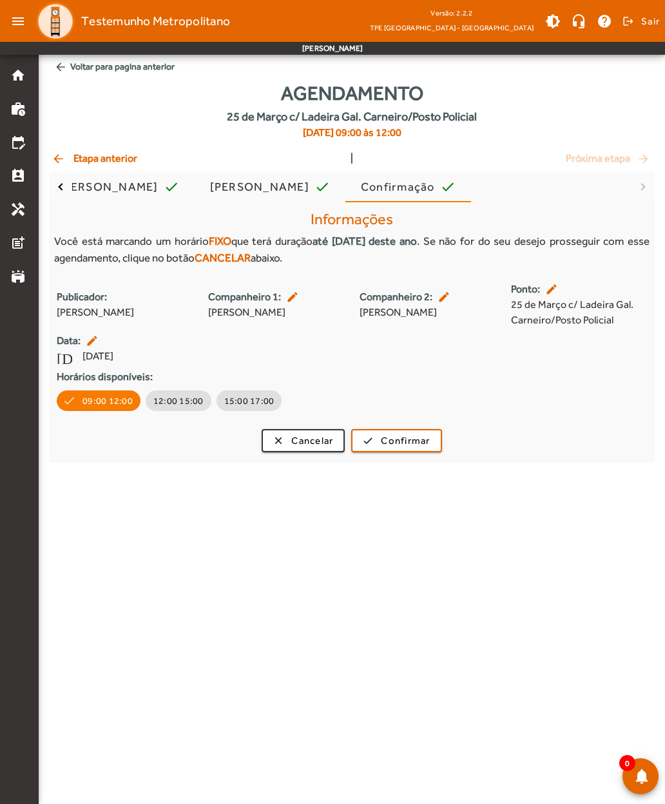
click at [402, 437] on span "Confirmar" at bounding box center [405, 440] width 49 height 15
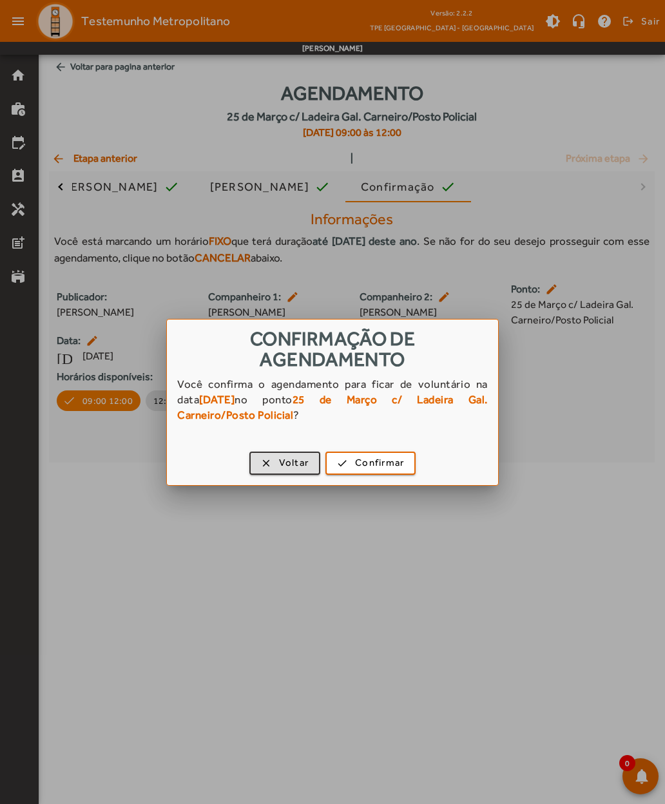
click at [370, 457] on span "Confirmar" at bounding box center [379, 462] width 49 height 15
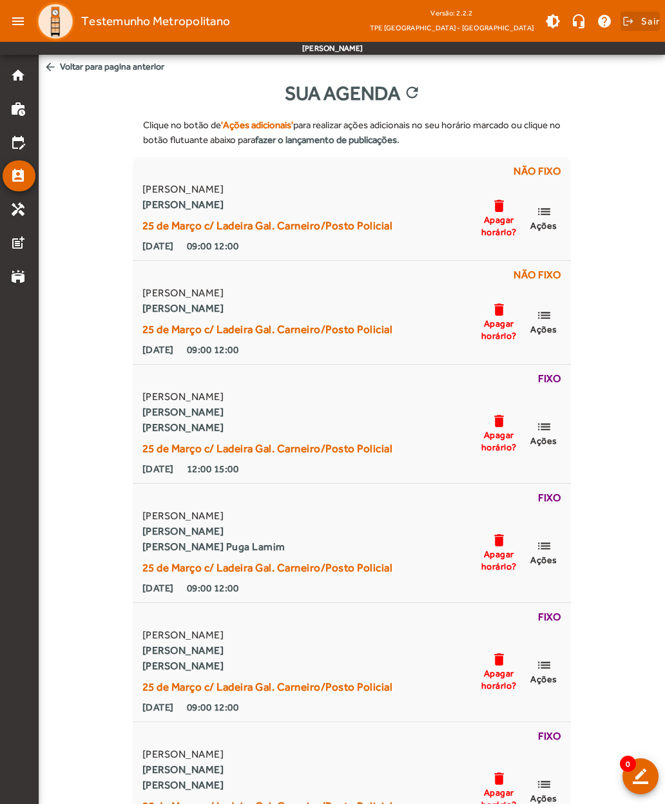
click at [643, 26] on span "Sair" at bounding box center [650, 21] width 19 height 21
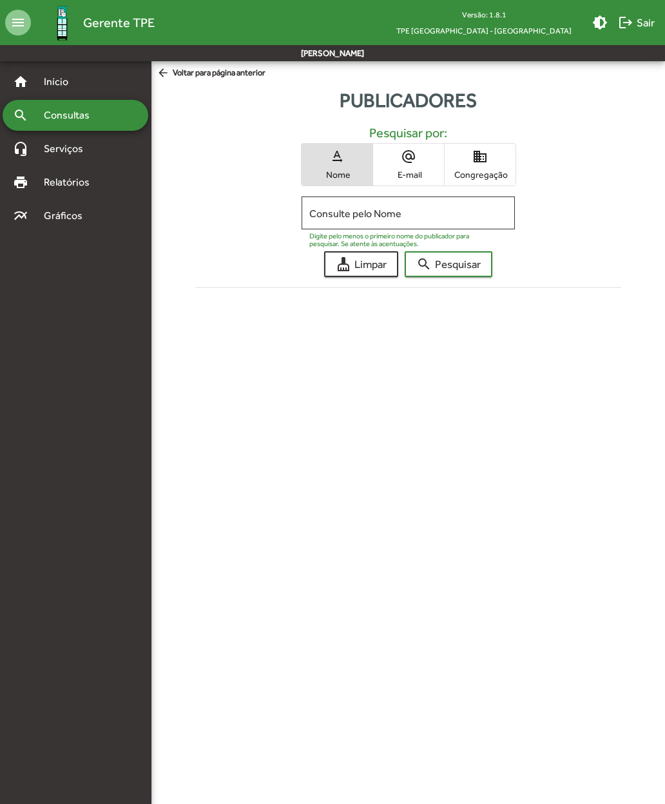
click at [450, 260] on span "search Pesquisar" at bounding box center [448, 263] width 64 height 23
click at [479, 156] on mat-icon "domain" at bounding box center [479, 156] width 15 height 15
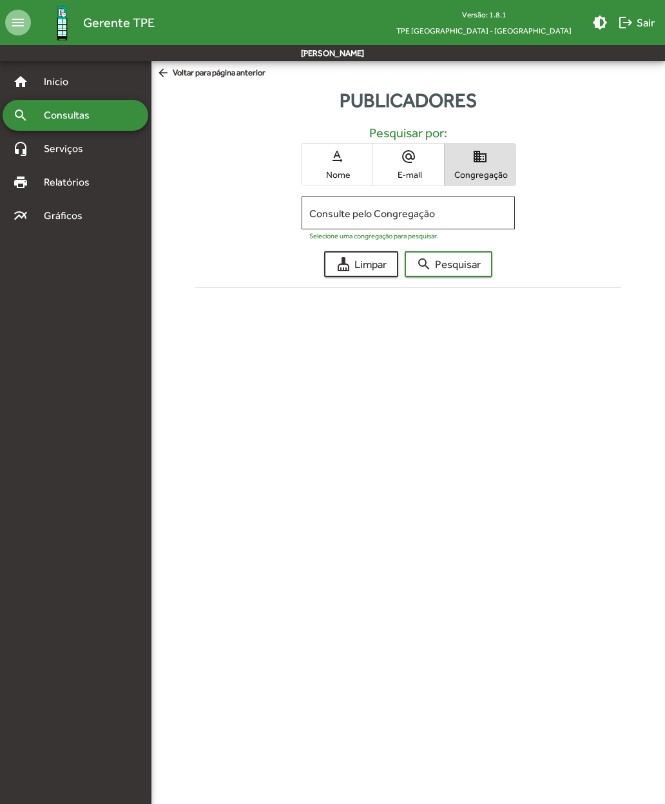
click at [329, 214] on input "Consulte pelo Congregação" at bounding box center [407, 213] width 197 height 12
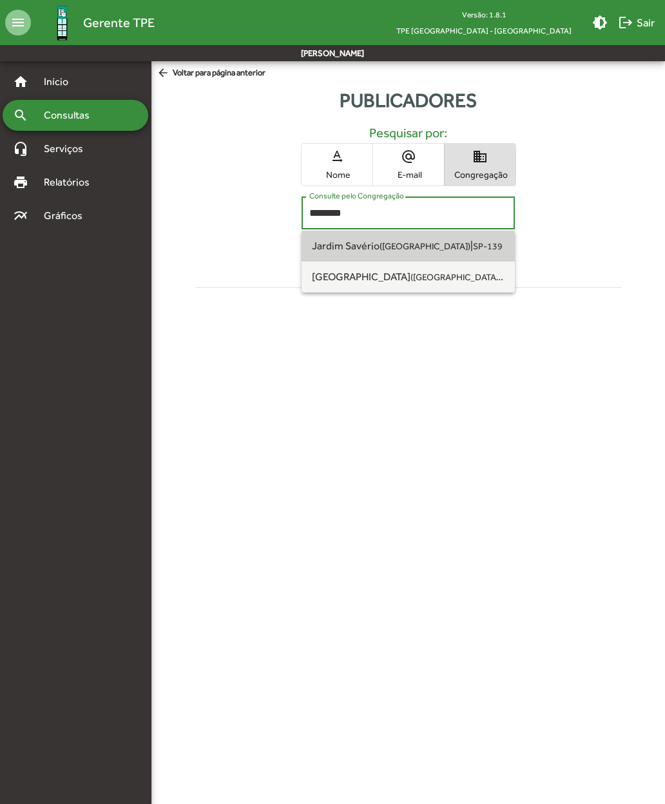
click at [327, 251] on span "Jardim Savério (São Paulo SP)" at bounding box center [391, 246] width 158 height 12
type input "**********"
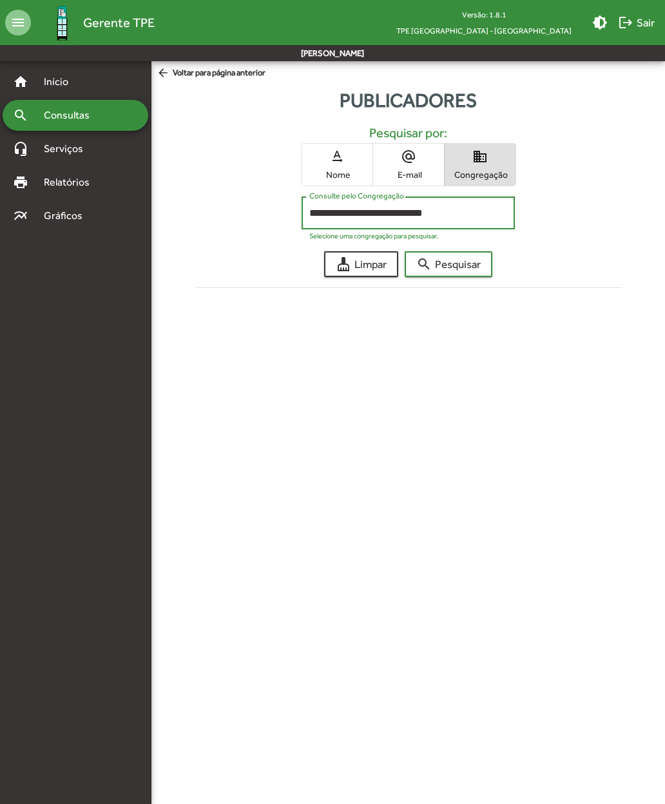
click at [450, 263] on span "search Pesquisar" at bounding box center [448, 263] width 64 height 23
